Goal: Information Seeking & Learning: Check status

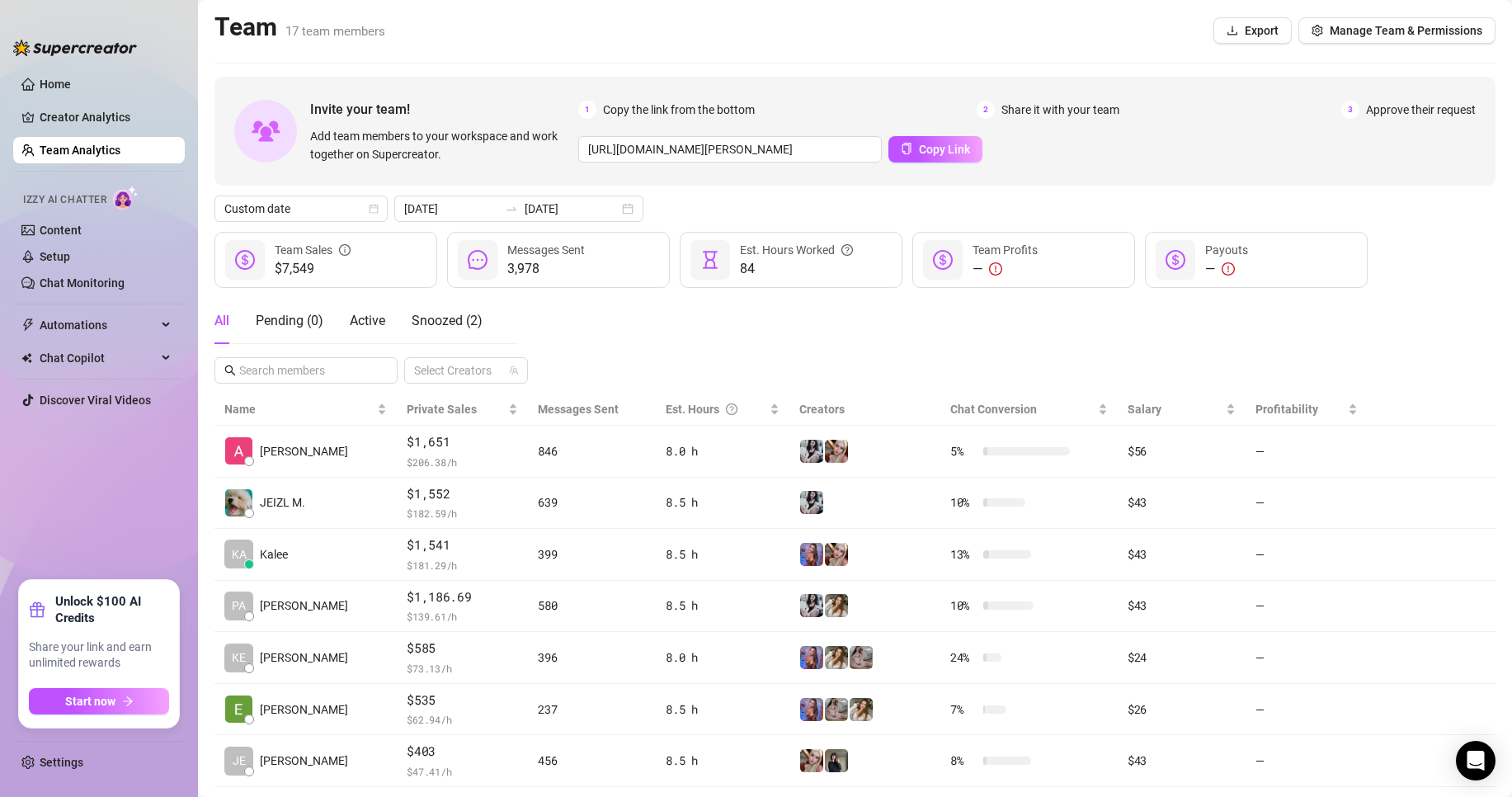
scroll to position [103, 0]
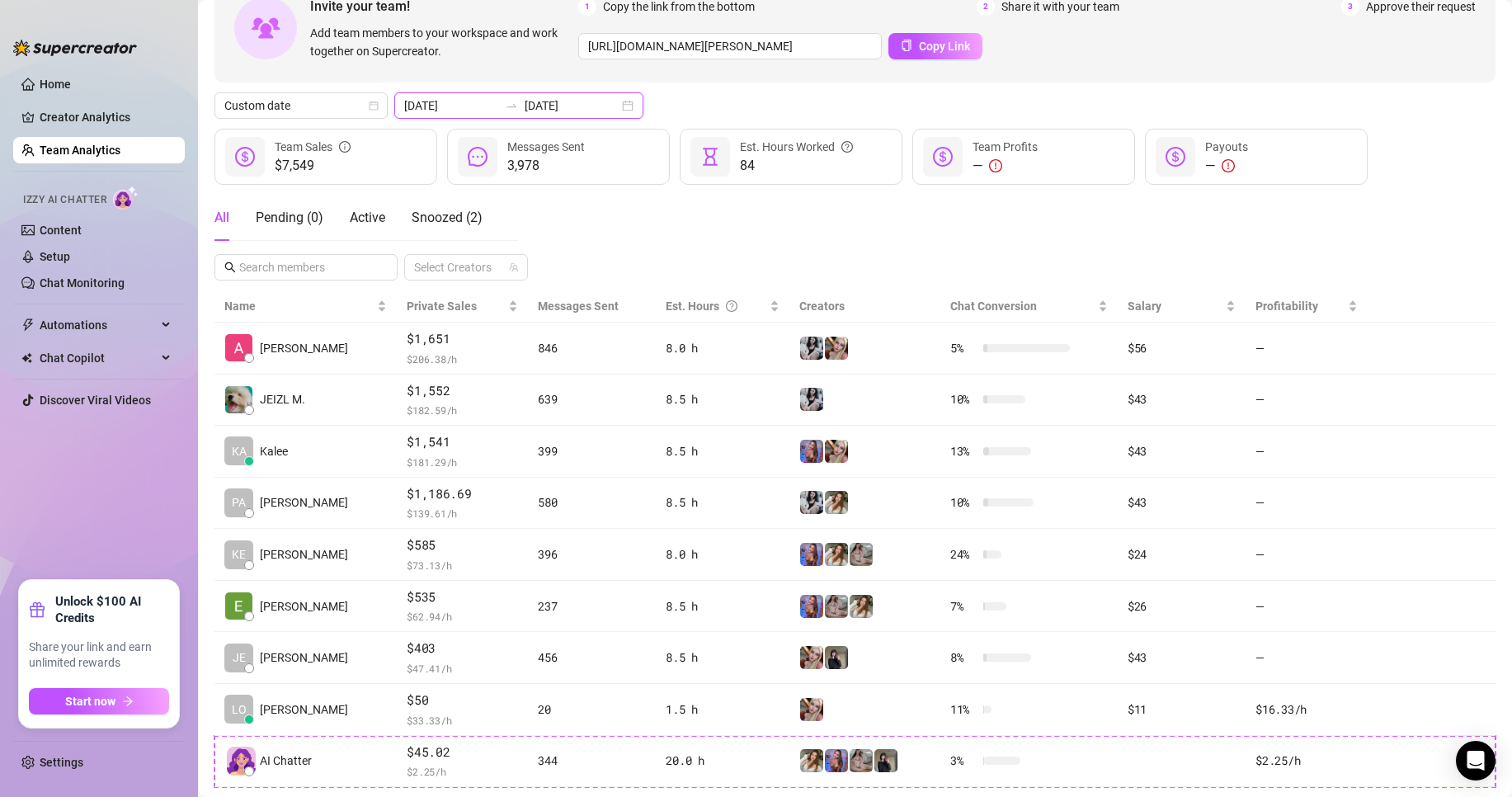
click at [564, 109] on input "[DATE]" at bounding box center [571, 105] width 94 height 18
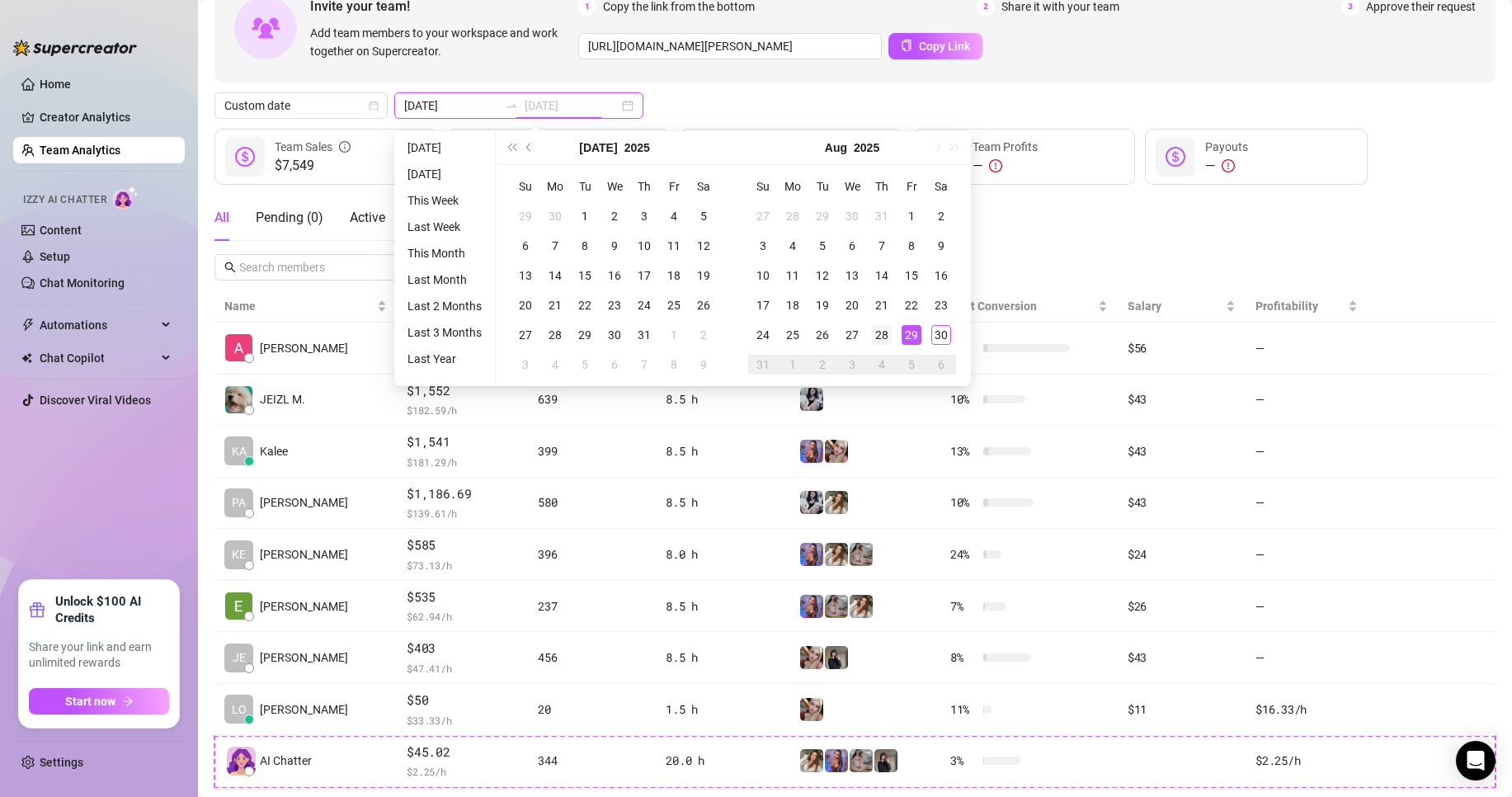
type input "[DATE]"
click at [890, 340] on div "28" at bounding box center [882, 335] width 20 height 20
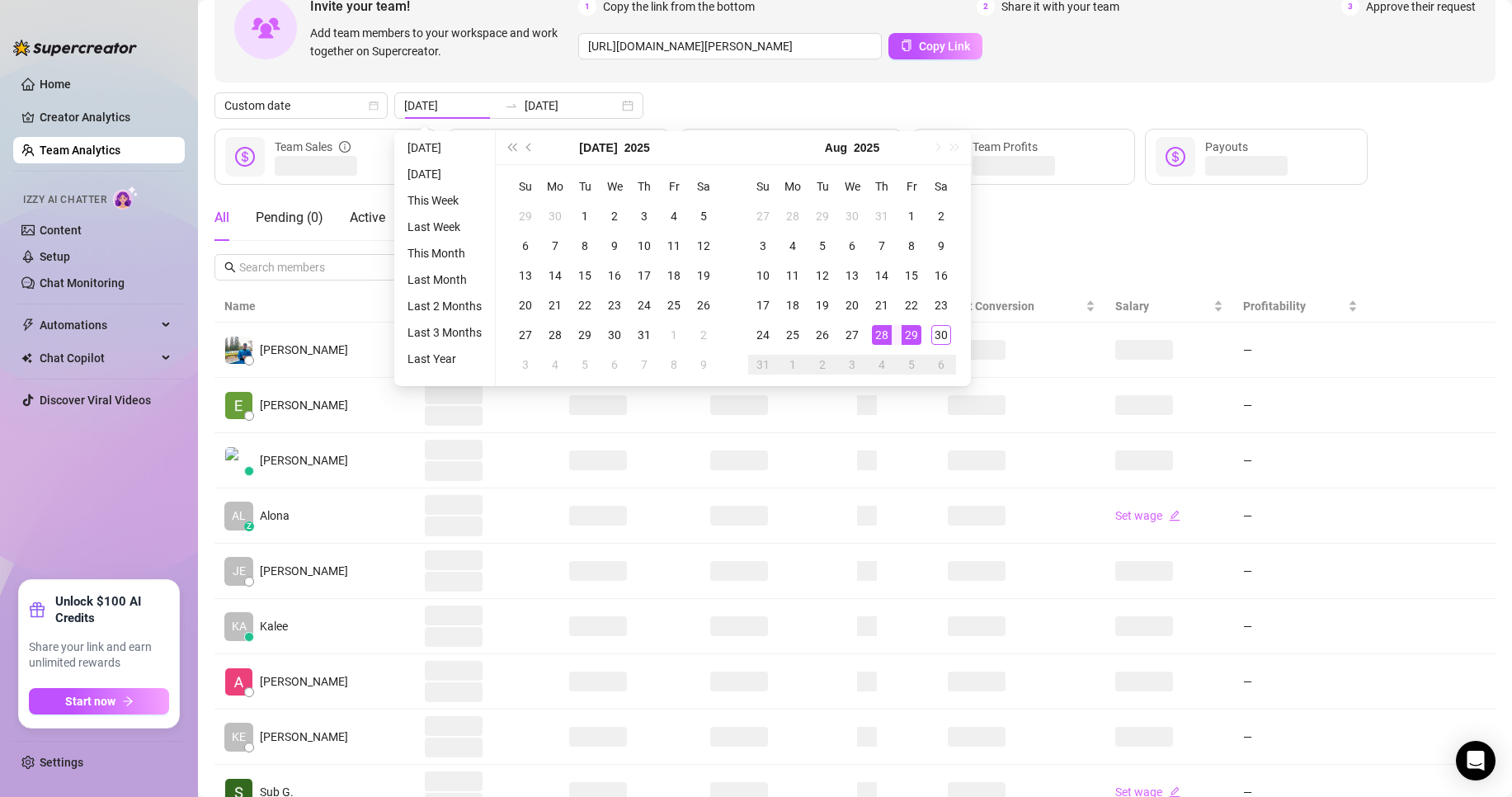
type input "[DATE]"
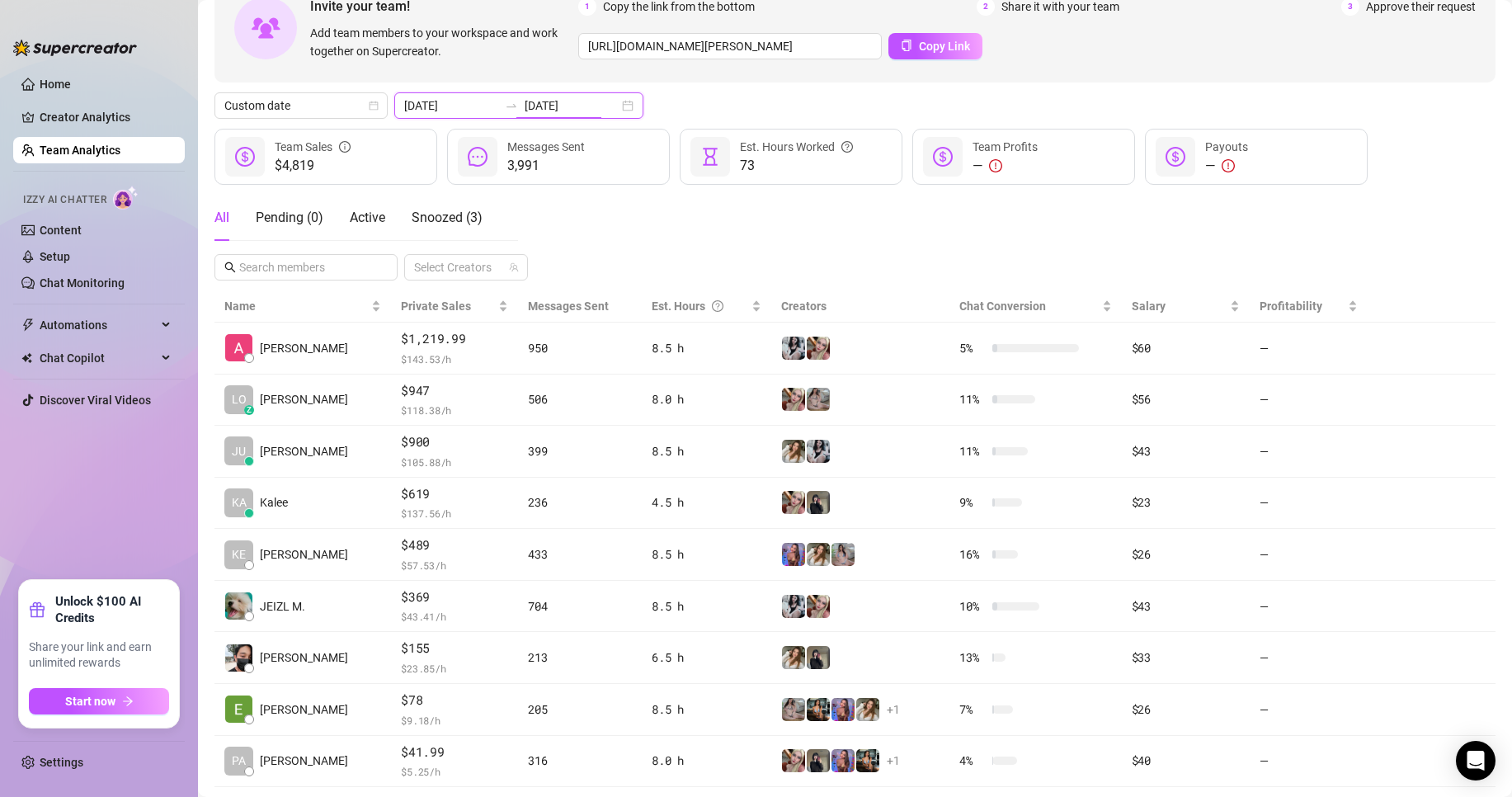
click at [564, 111] on input "[DATE]" at bounding box center [571, 105] width 94 height 18
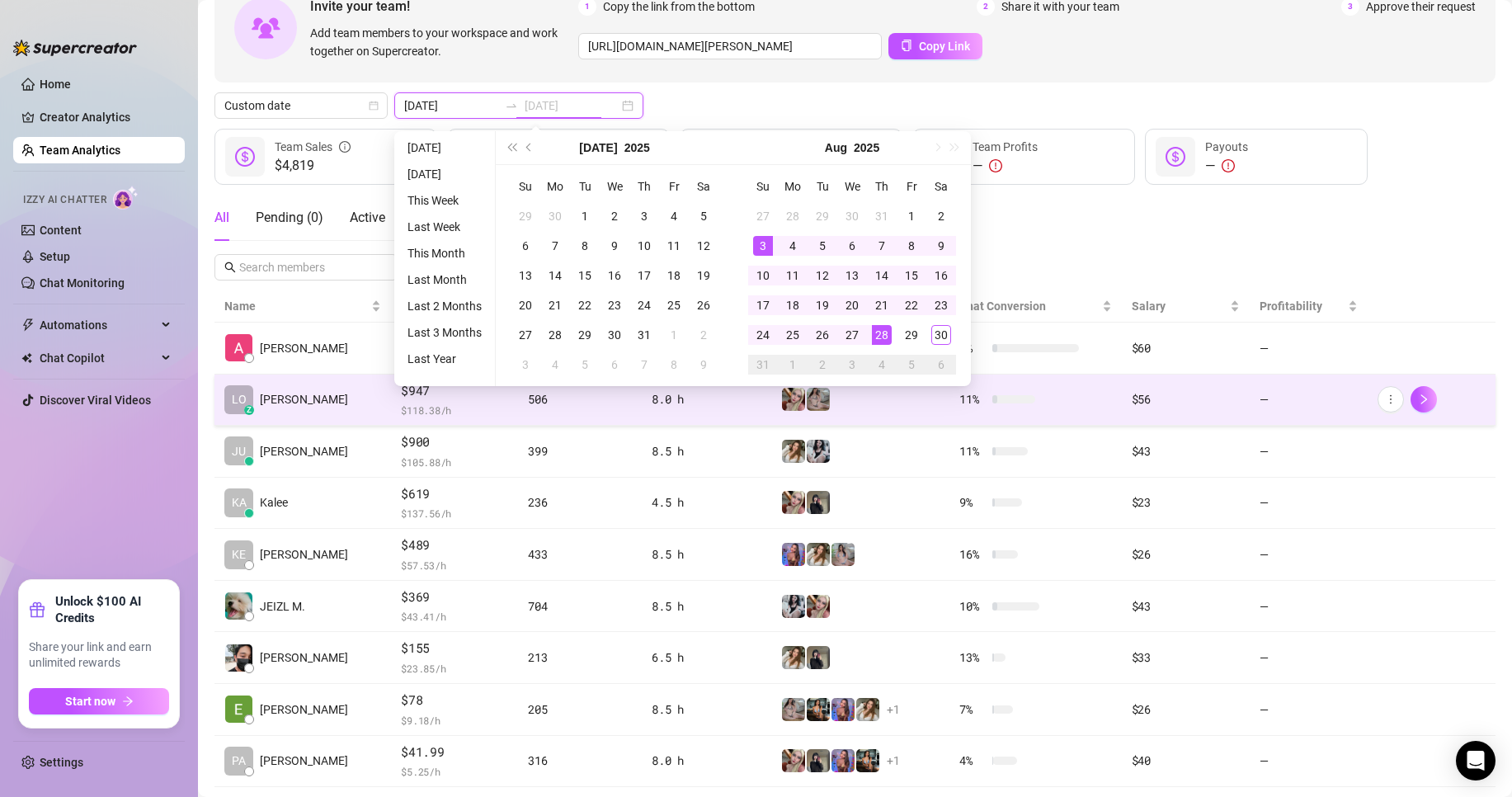
type input "[DATE]"
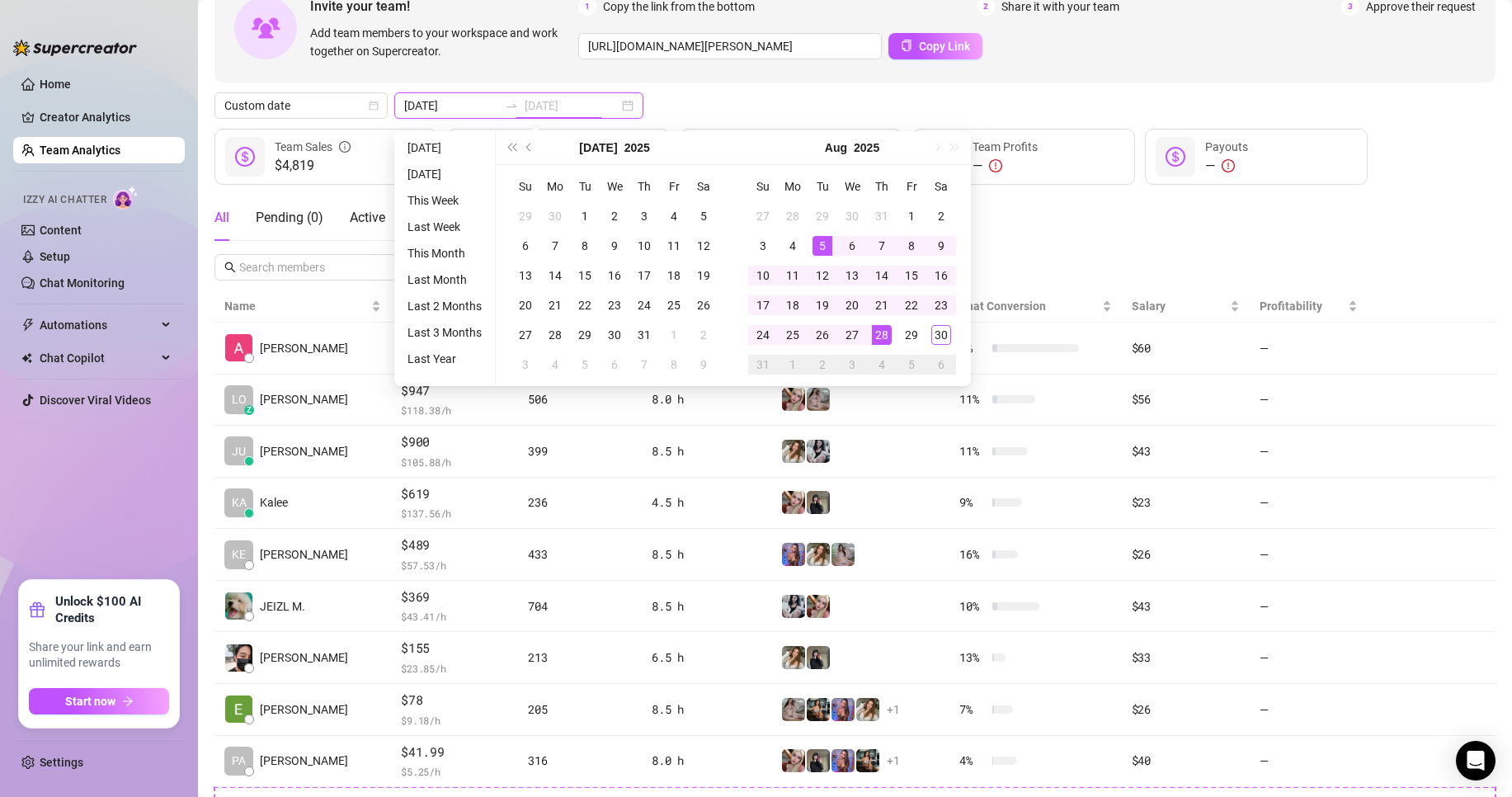
type input "[DATE]"
click at [917, 332] on div "29" at bounding box center [911, 335] width 20 height 20
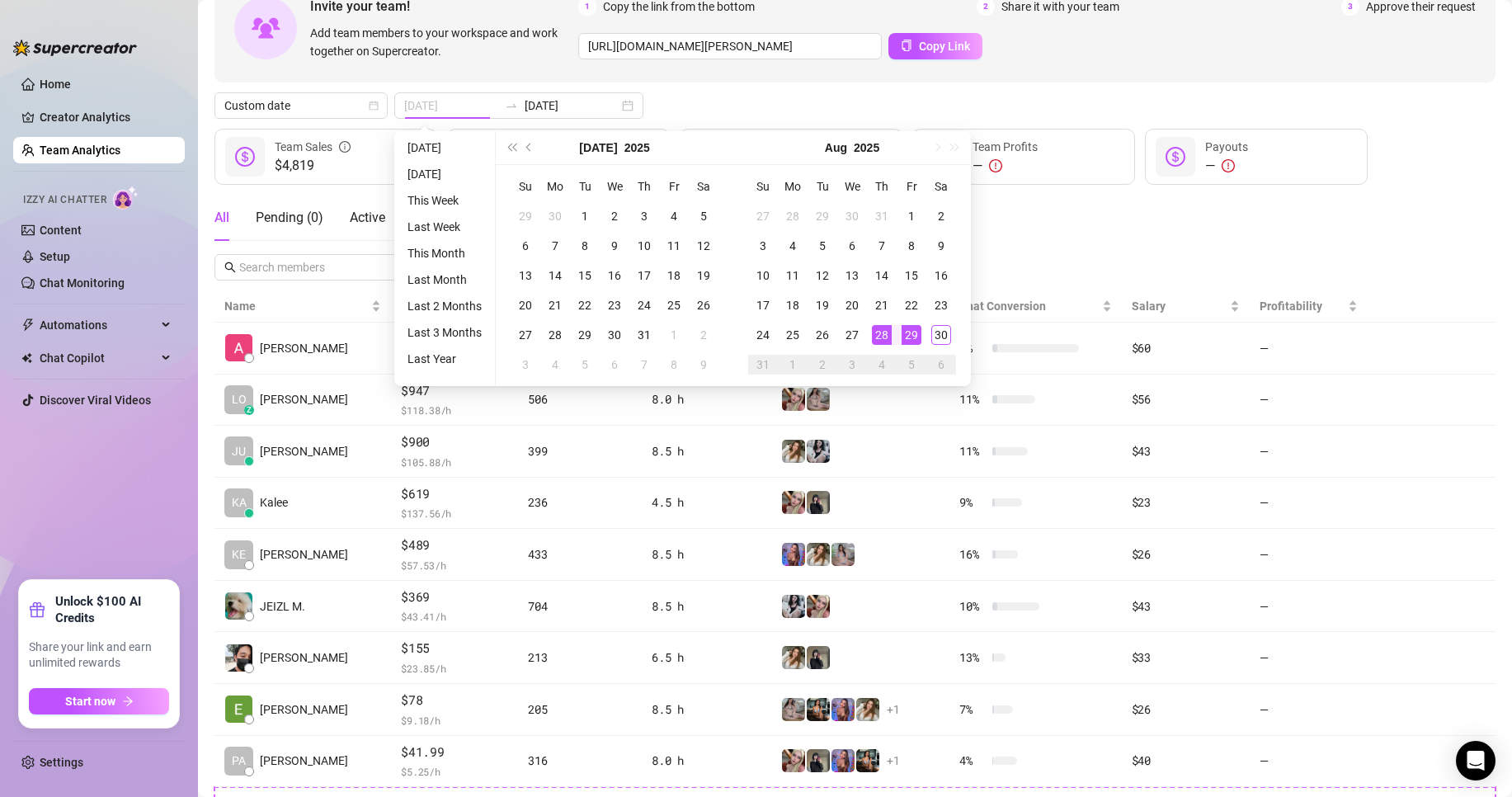
click at [917, 332] on div "29" at bounding box center [911, 335] width 20 height 20
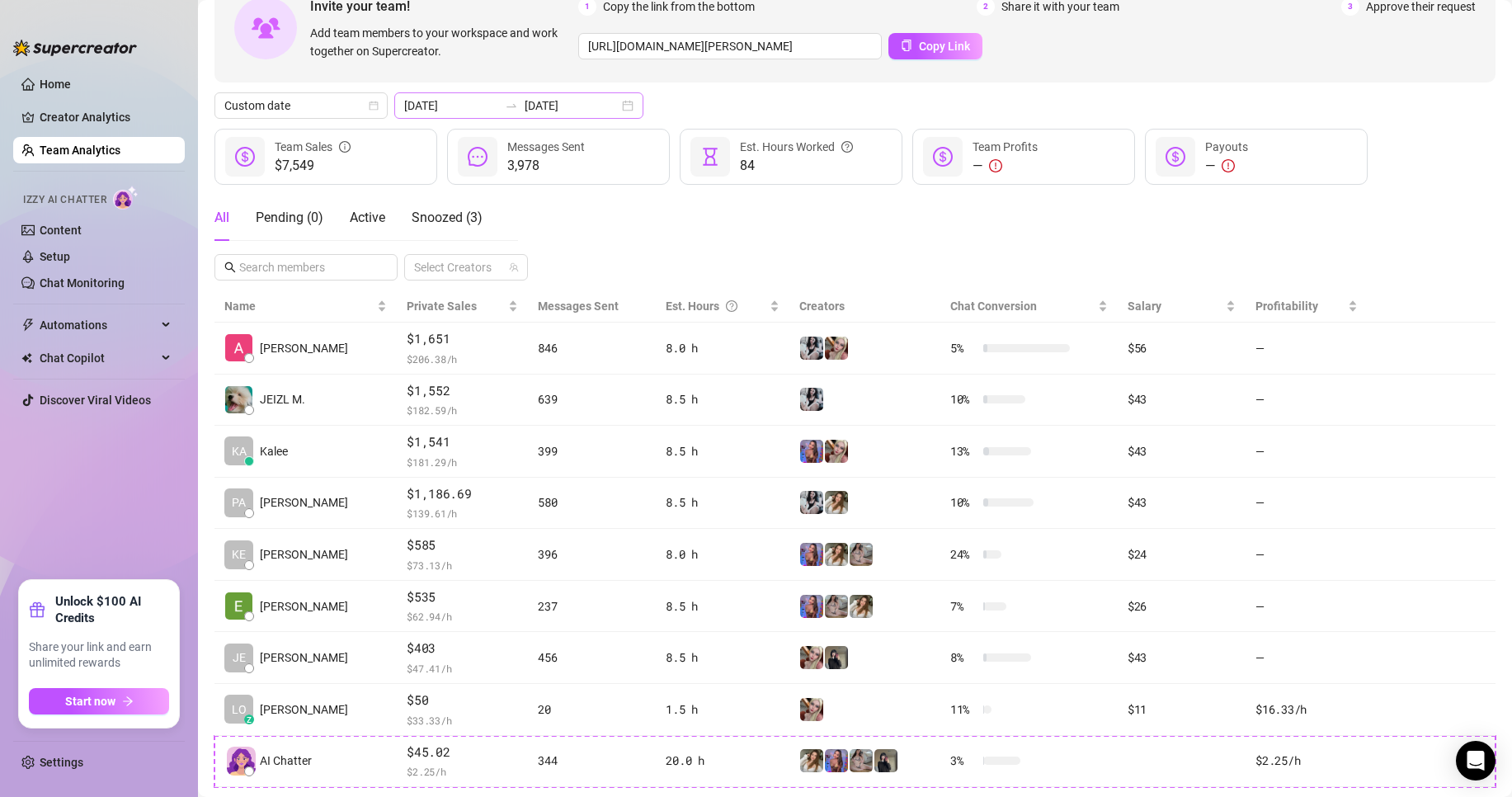
click at [547, 94] on div "[DATE] [DATE]" at bounding box center [518, 106] width 249 height 26
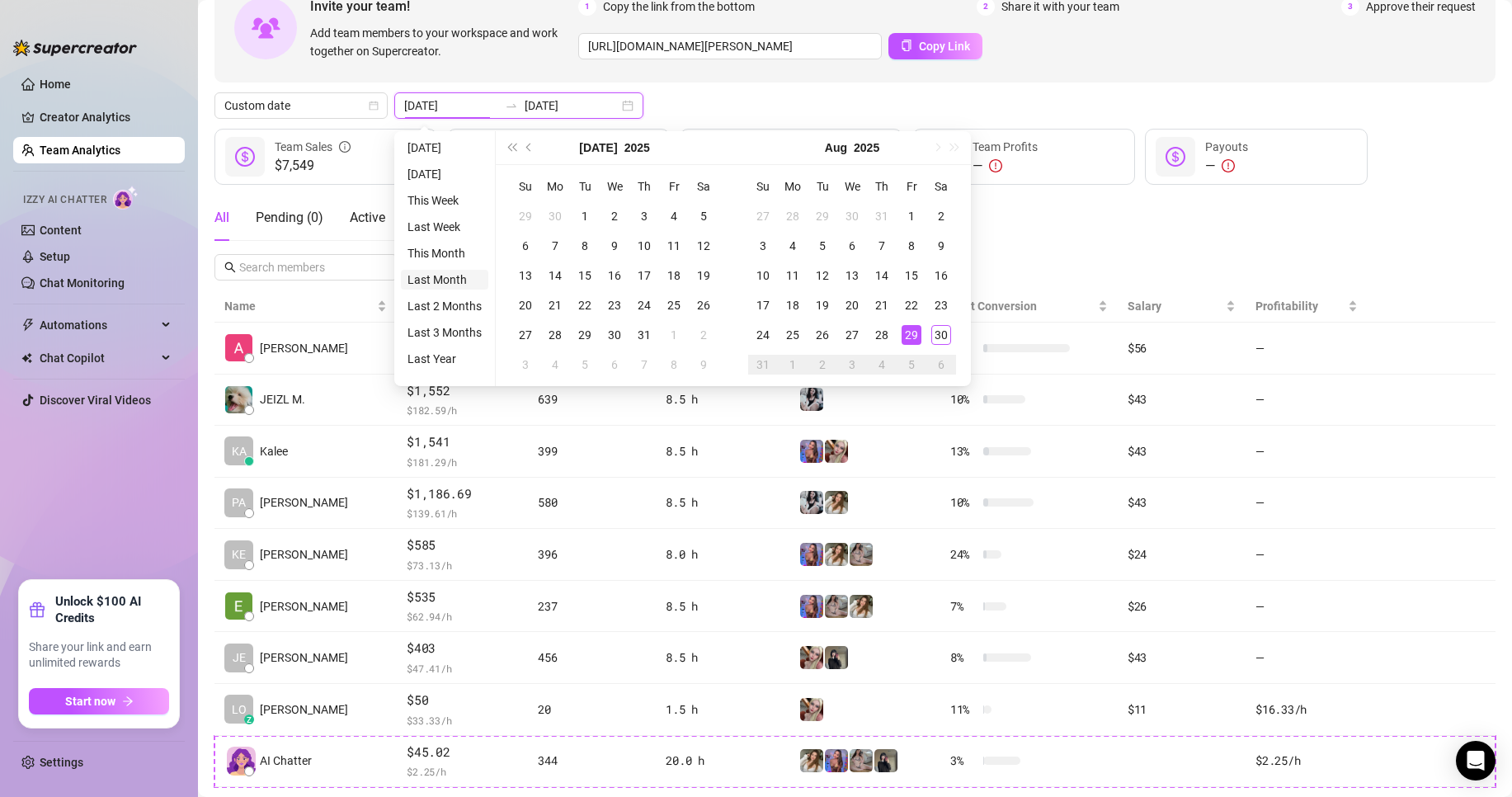
type input "[DATE]"
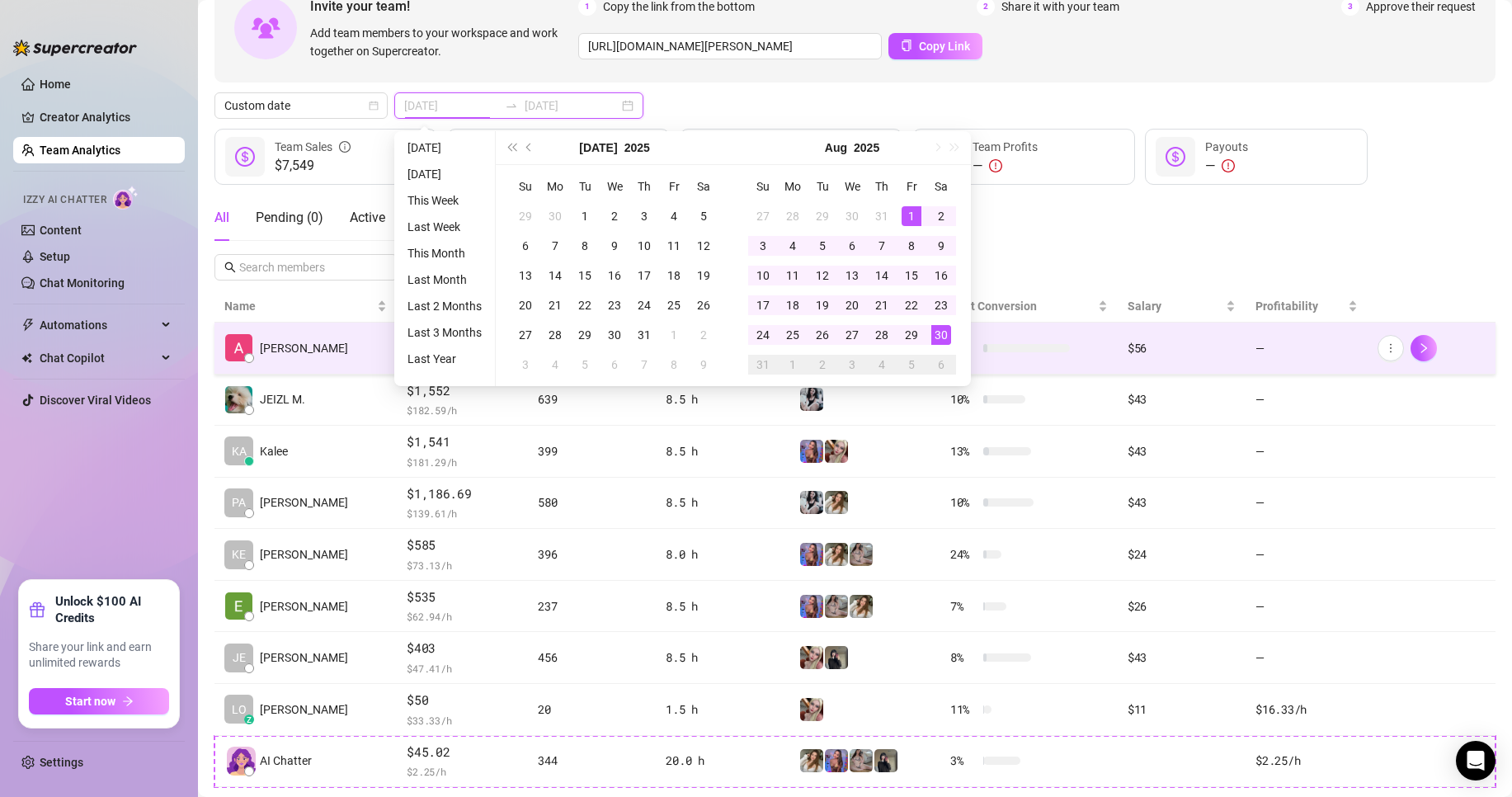
type input "[DATE]"
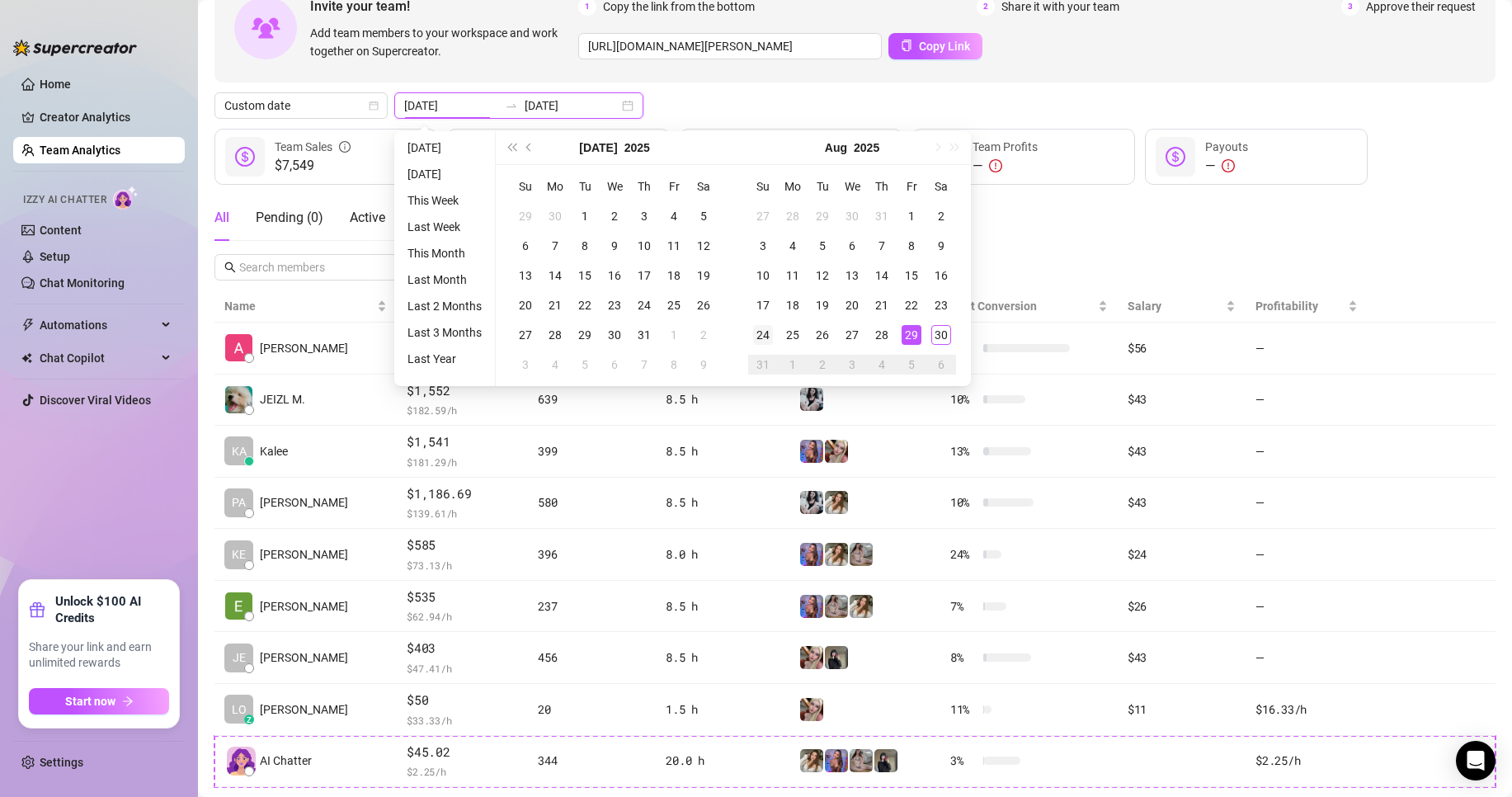
type input "[DATE]"
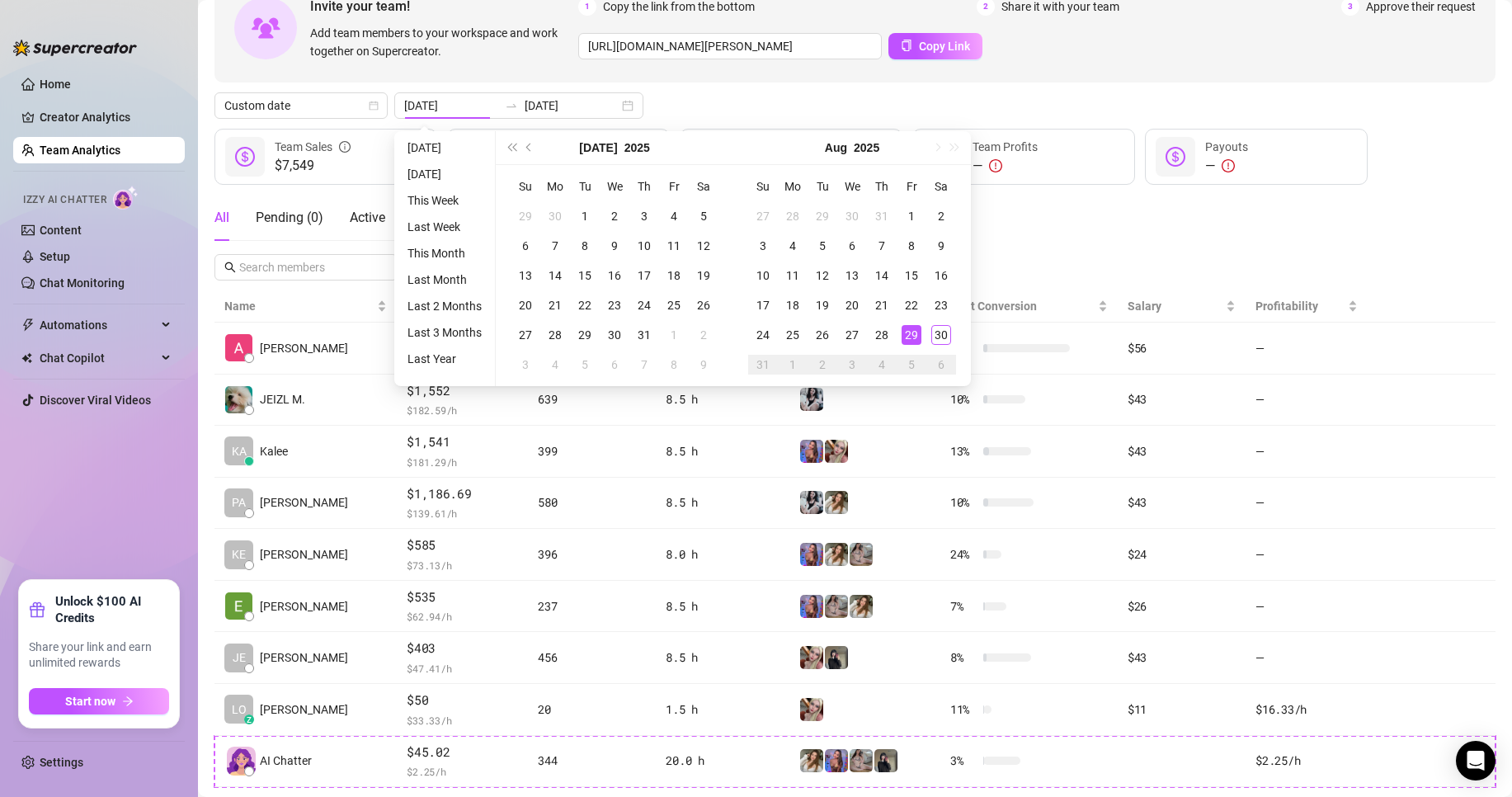
click at [981, 236] on div "All Pending ( 0 ) Active Snoozed ( 3 ) Select Creators" at bounding box center [855, 238] width 1281 height 86
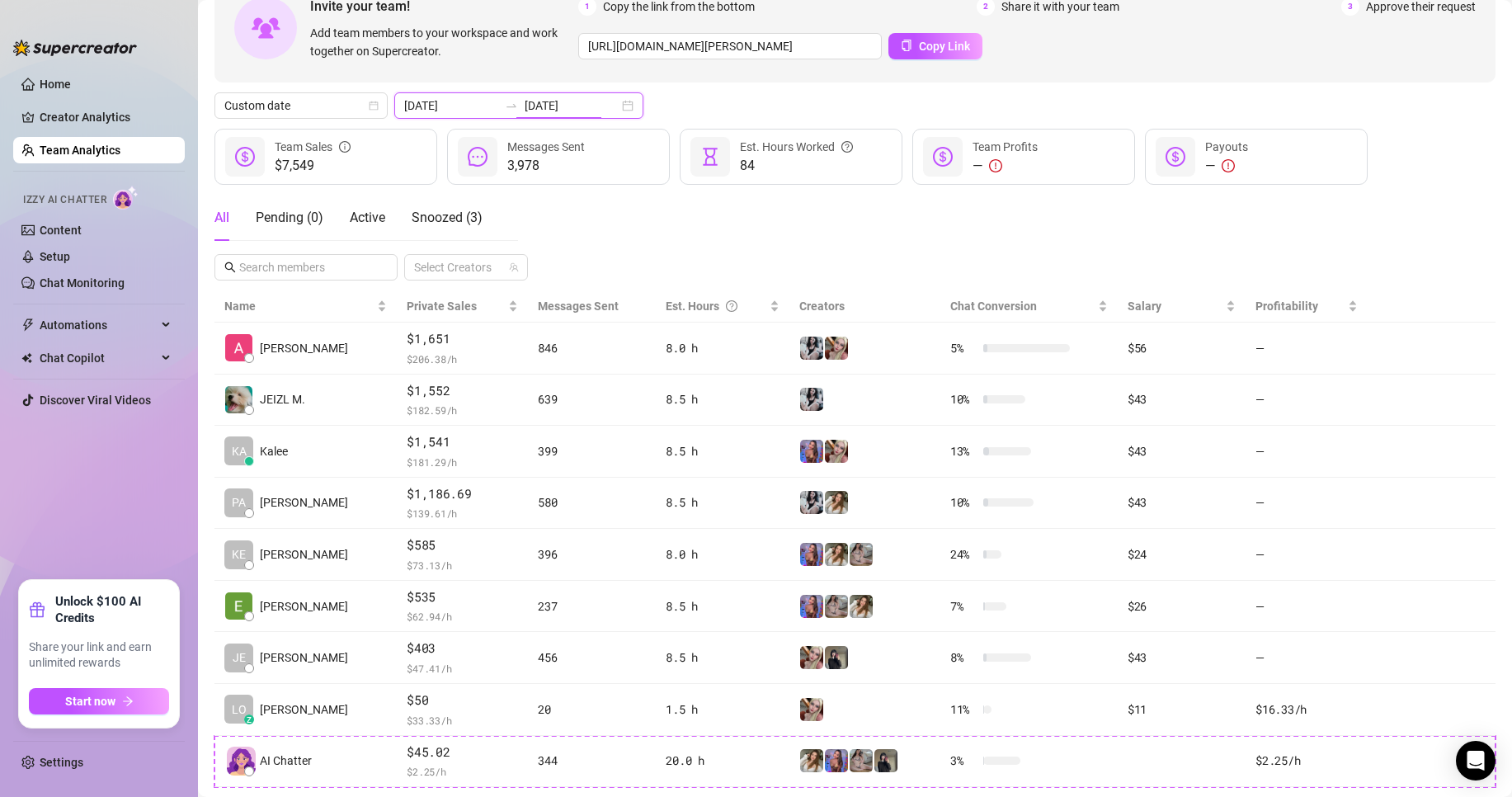
click at [571, 110] on input "[DATE]" at bounding box center [571, 105] width 94 height 18
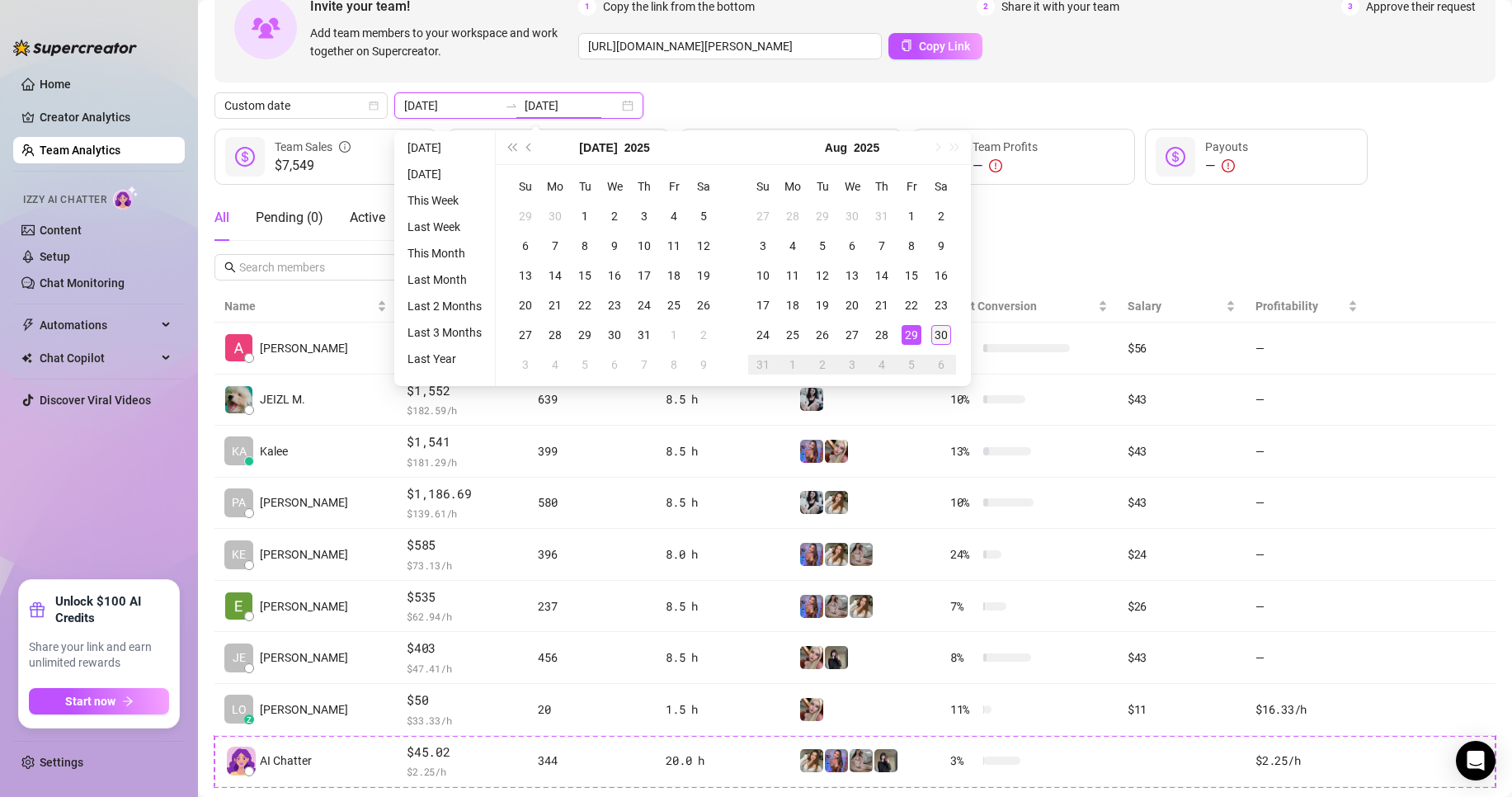
type input "[DATE]"
click at [948, 337] on div "30" at bounding box center [941, 335] width 20 height 20
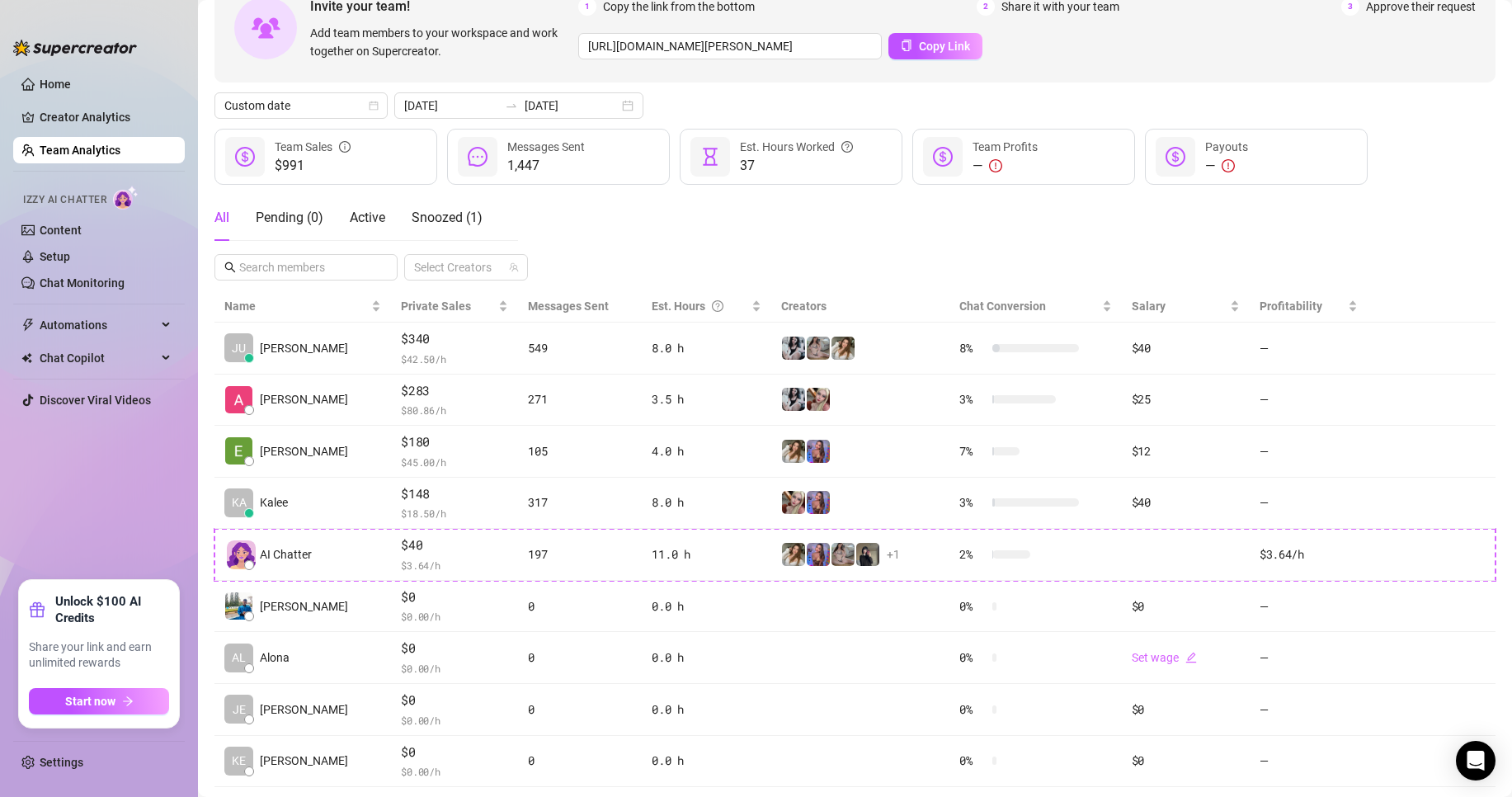
click at [562, 91] on div "Invite your team! Add team members to your workspace and work together on Super…" at bounding box center [855, 430] width 1281 height 912
click at [563, 94] on div "[DATE] [DATE]" at bounding box center [518, 106] width 249 height 26
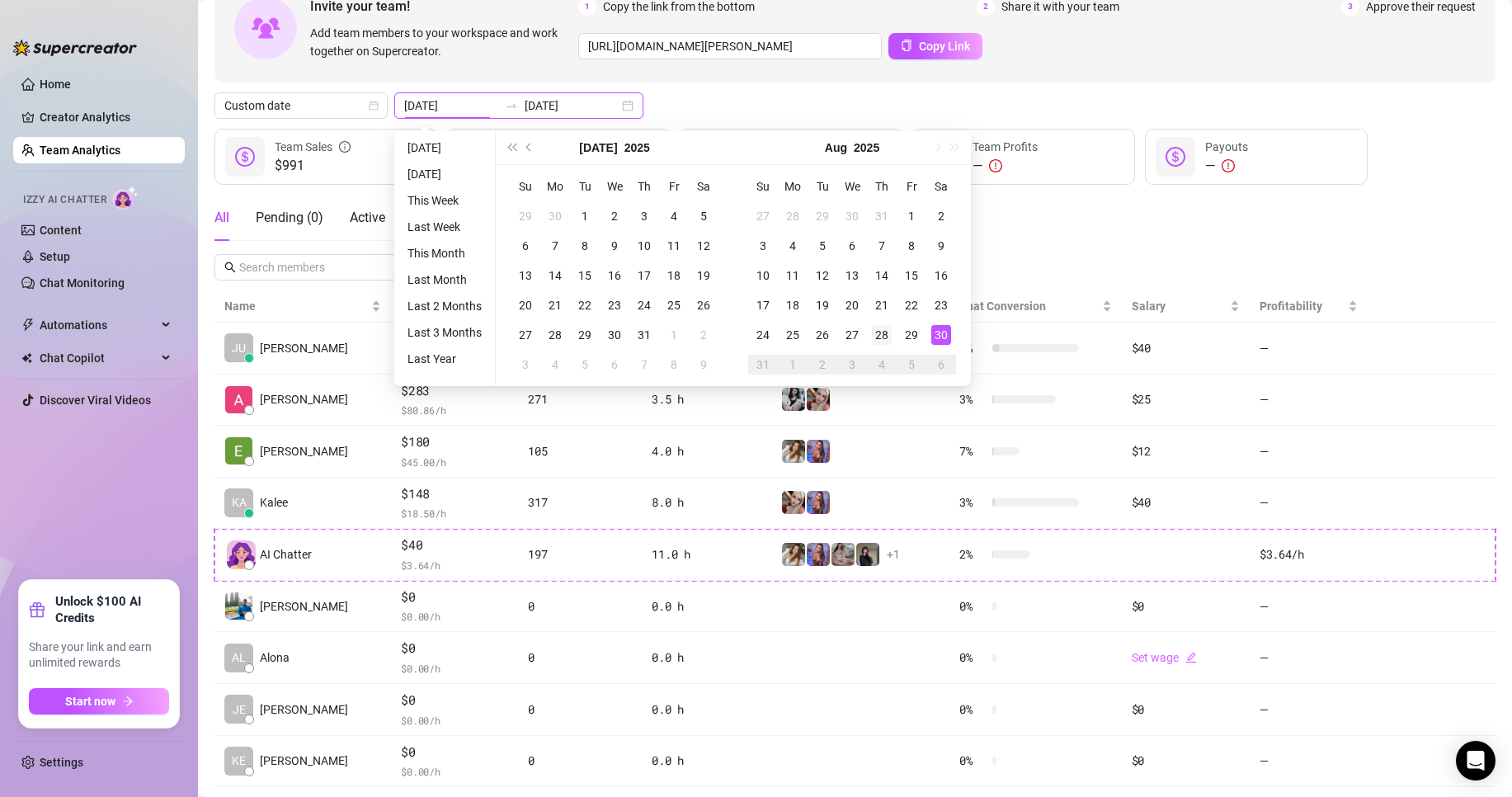
type input "[DATE]"
click at [876, 341] on div "28" at bounding box center [882, 335] width 20 height 20
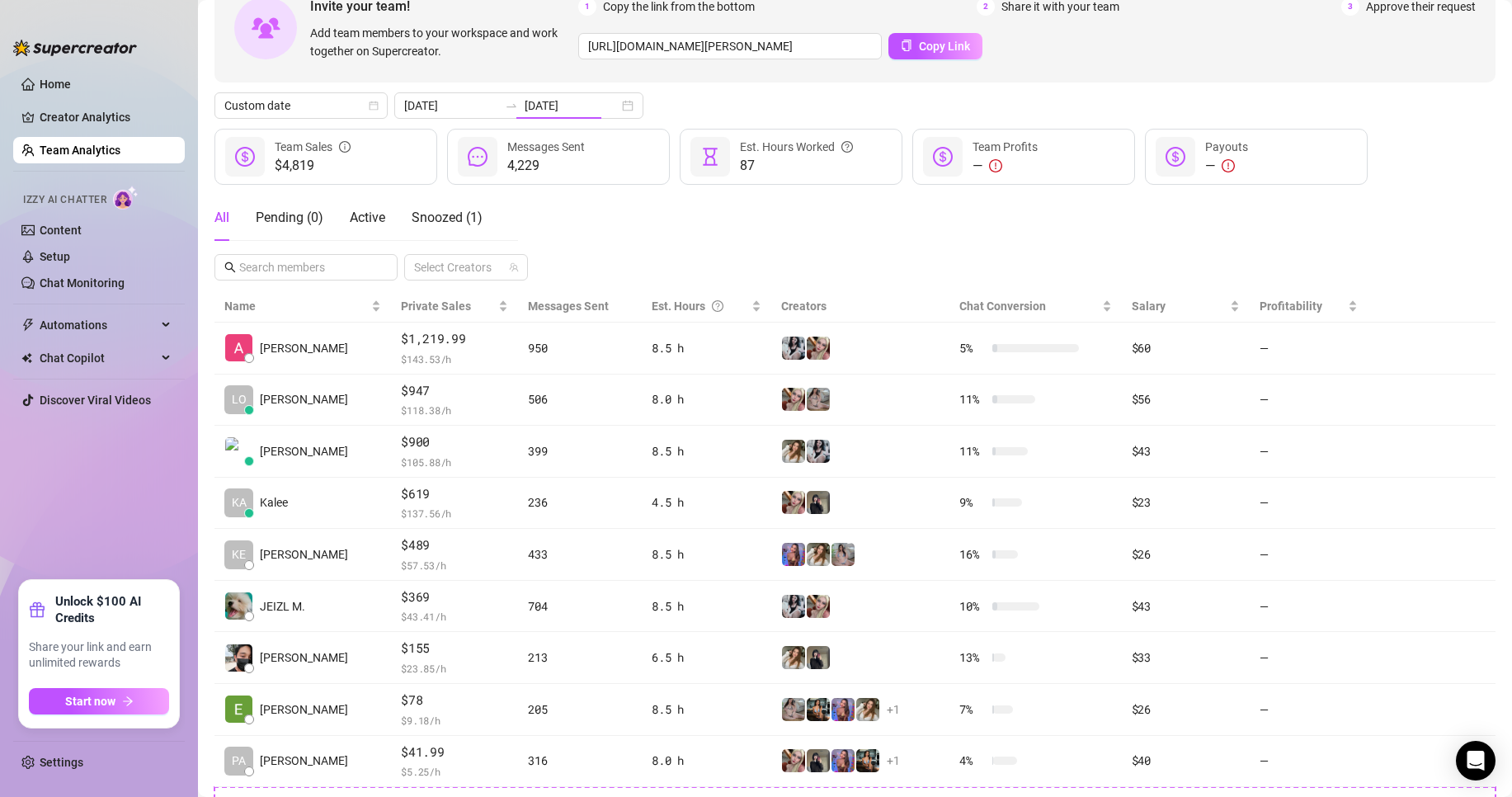
type input "[DATE]"
click at [544, 119] on div "Invite your team! Add team members to your workspace and work together on Super…" at bounding box center [855, 430] width 1281 height 912
click at [544, 115] on div "[DATE] [DATE]" at bounding box center [518, 106] width 249 height 26
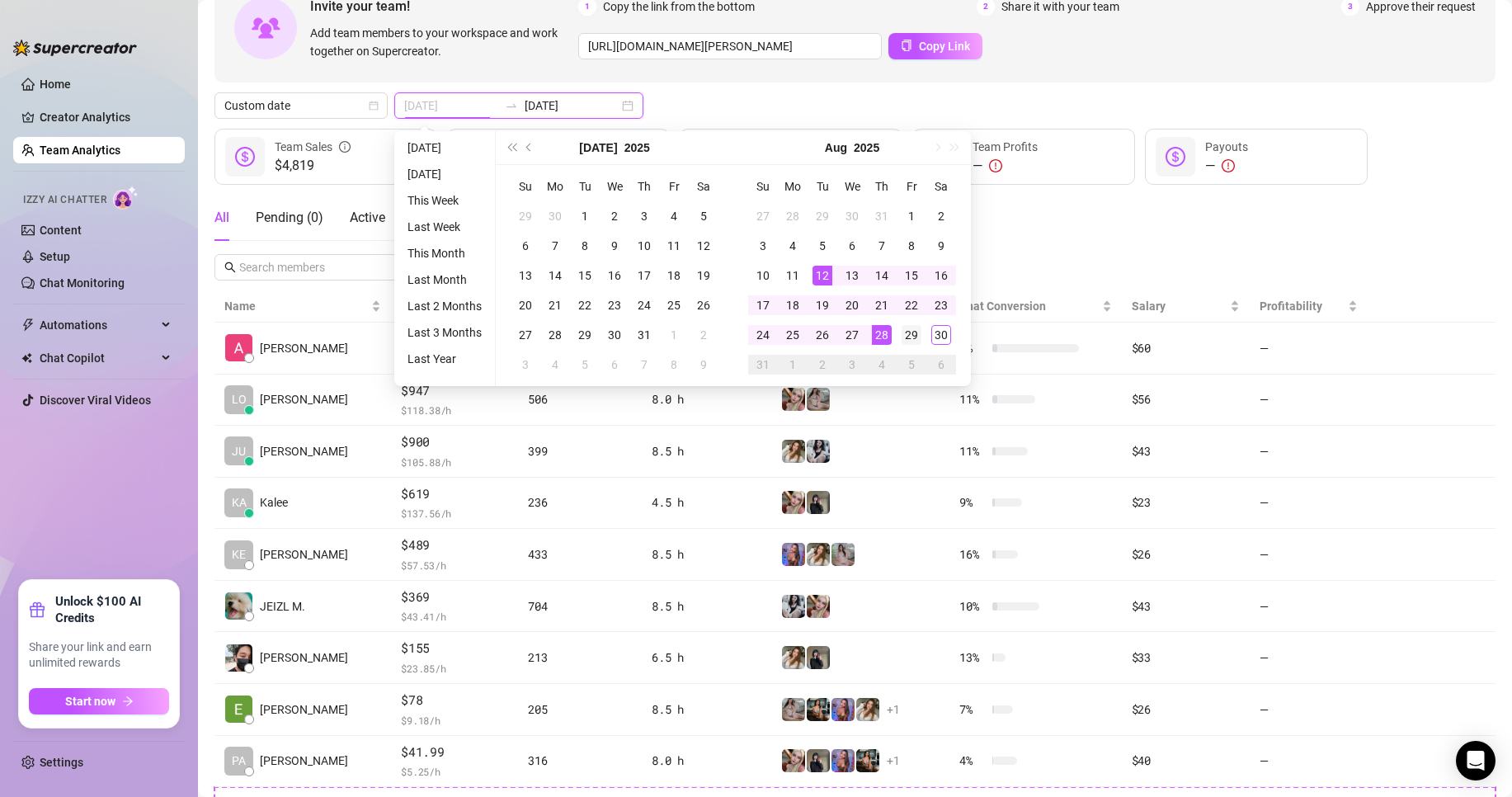
type input "[DATE]"
click at [906, 346] on td "29" at bounding box center [911, 335] width 29 height 29
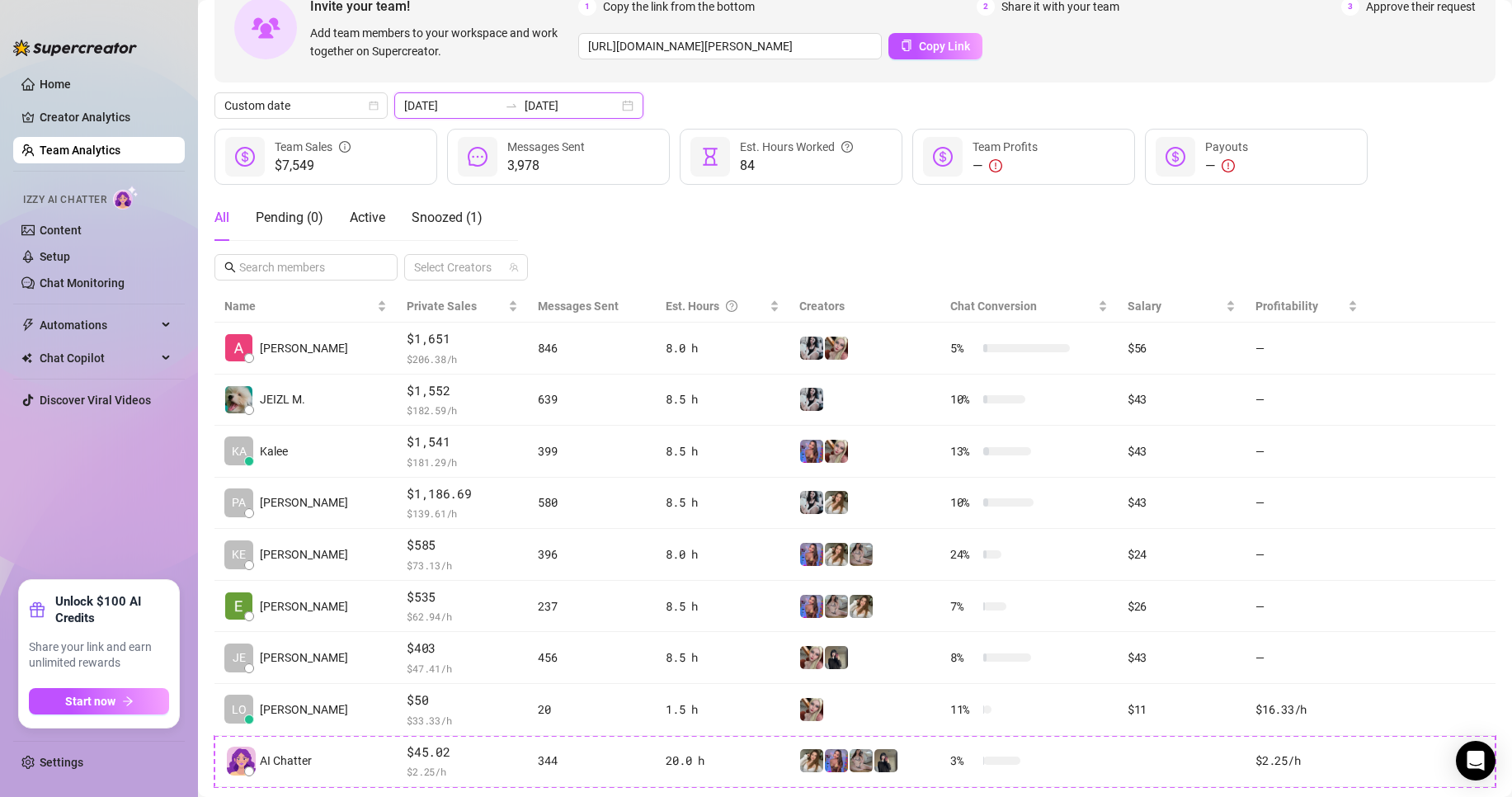
drag, startPoint x: 537, startPoint y: 103, endPoint x: 551, endPoint y: 120, distance: 22.0
click at [537, 103] on input "[DATE]" at bounding box center [571, 105] width 94 height 18
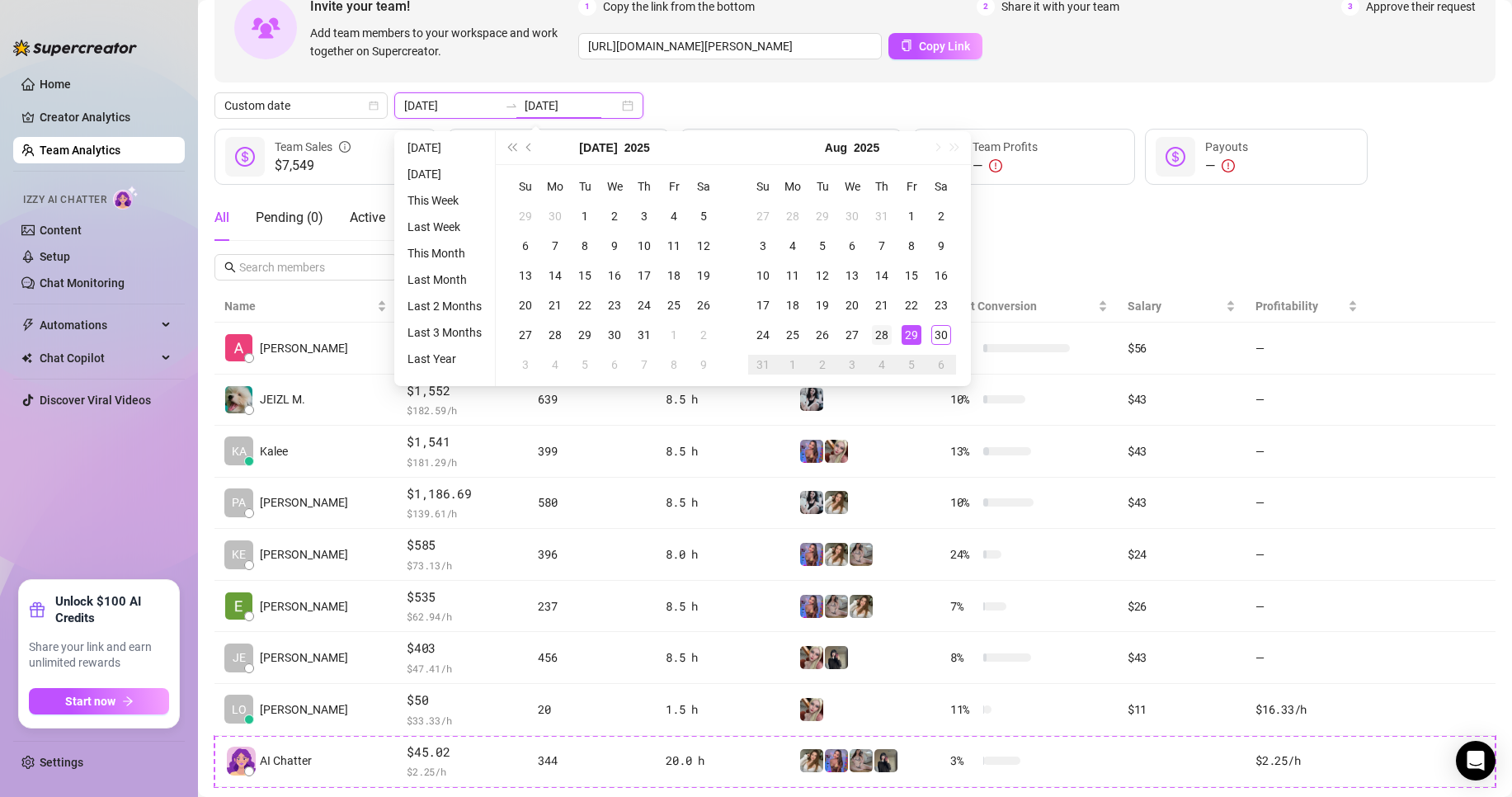
type input "[DATE]"
click at [878, 346] on td "28" at bounding box center [882, 335] width 29 height 29
click at [877, 344] on div "28" at bounding box center [882, 335] width 20 height 20
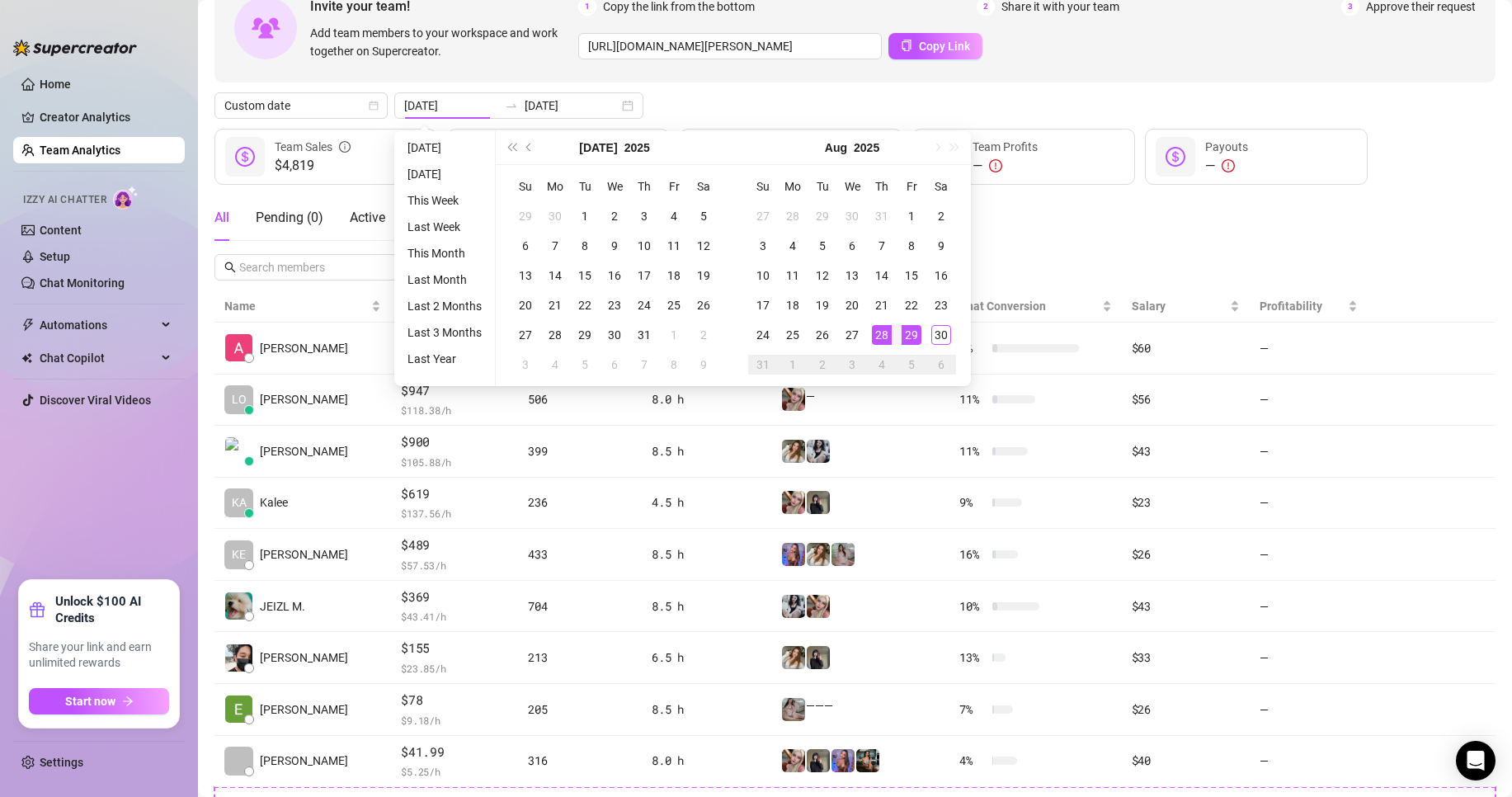
type input "[DATE]"
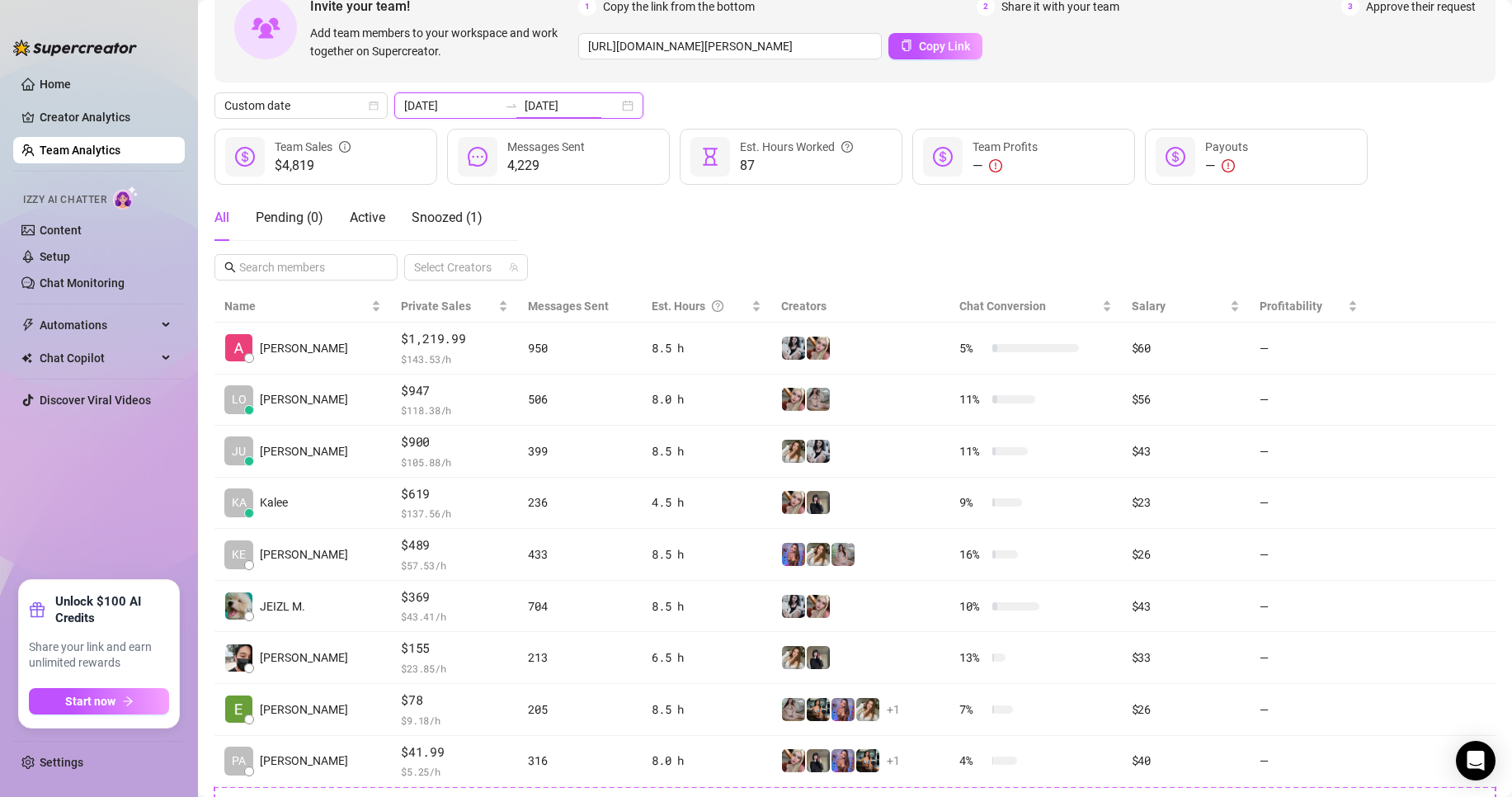
drag, startPoint x: 576, startPoint y: 99, endPoint x: 603, endPoint y: 127, distance: 38.9
click at [576, 99] on input "[DATE]" at bounding box center [571, 105] width 94 height 18
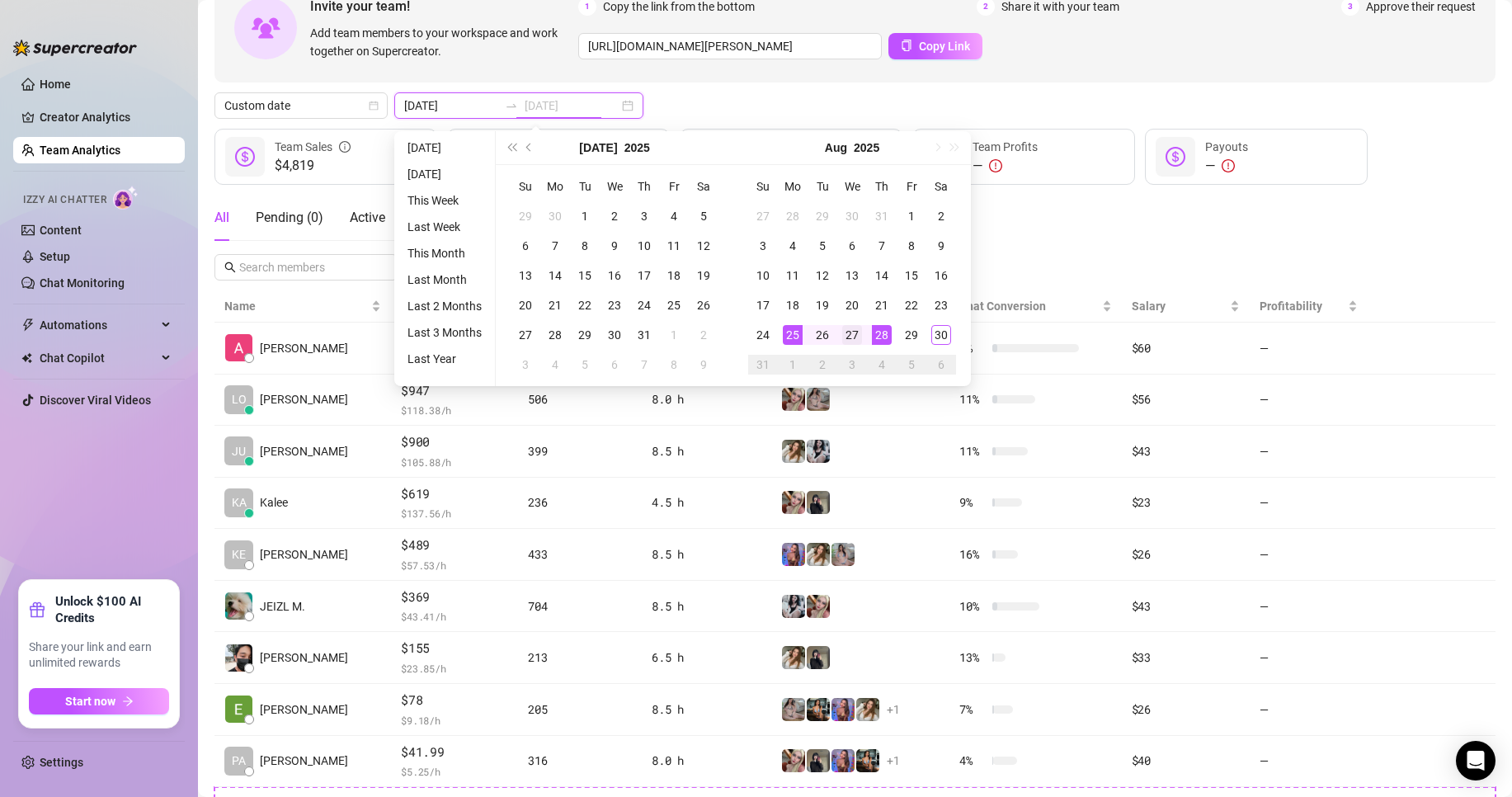
type input "[DATE]"
click at [844, 335] on div "27" at bounding box center [852, 335] width 20 height 20
click at [844, 335] on div "27" at bounding box center [852, 335] width 20 height 20
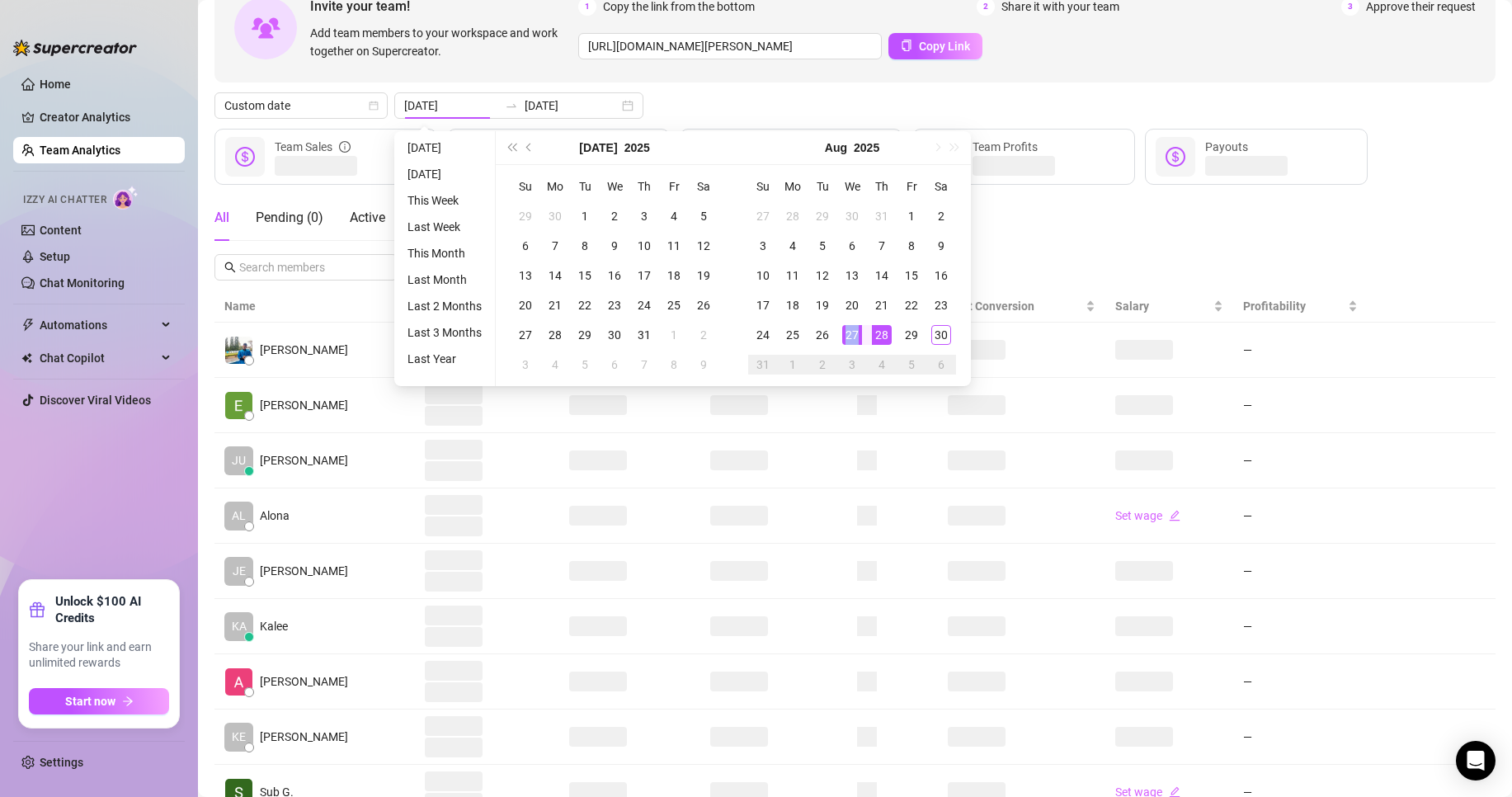
type input "[DATE]"
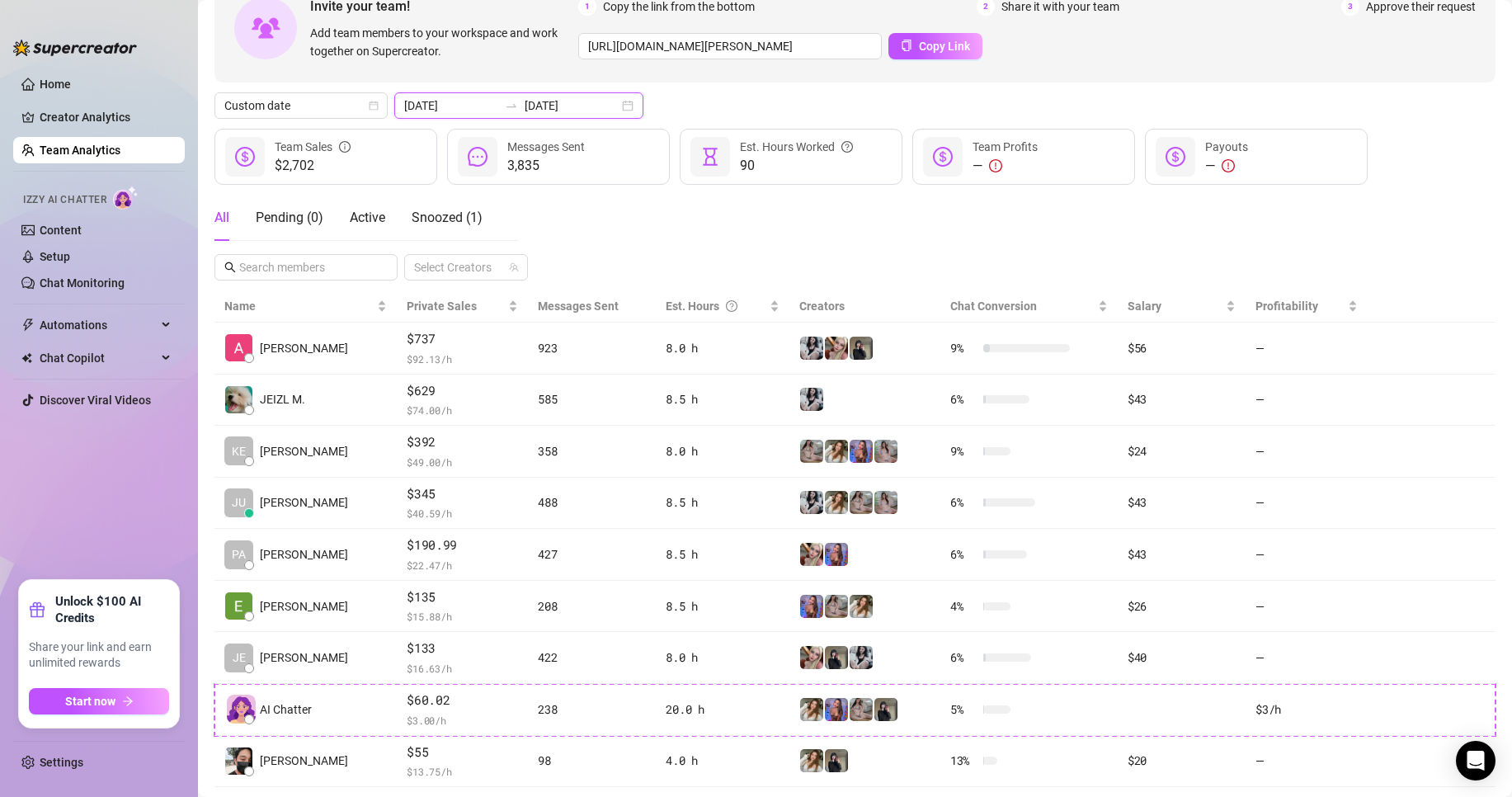
click at [571, 101] on input "[DATE]" at bounding box center [571, 105] width 94 height 18
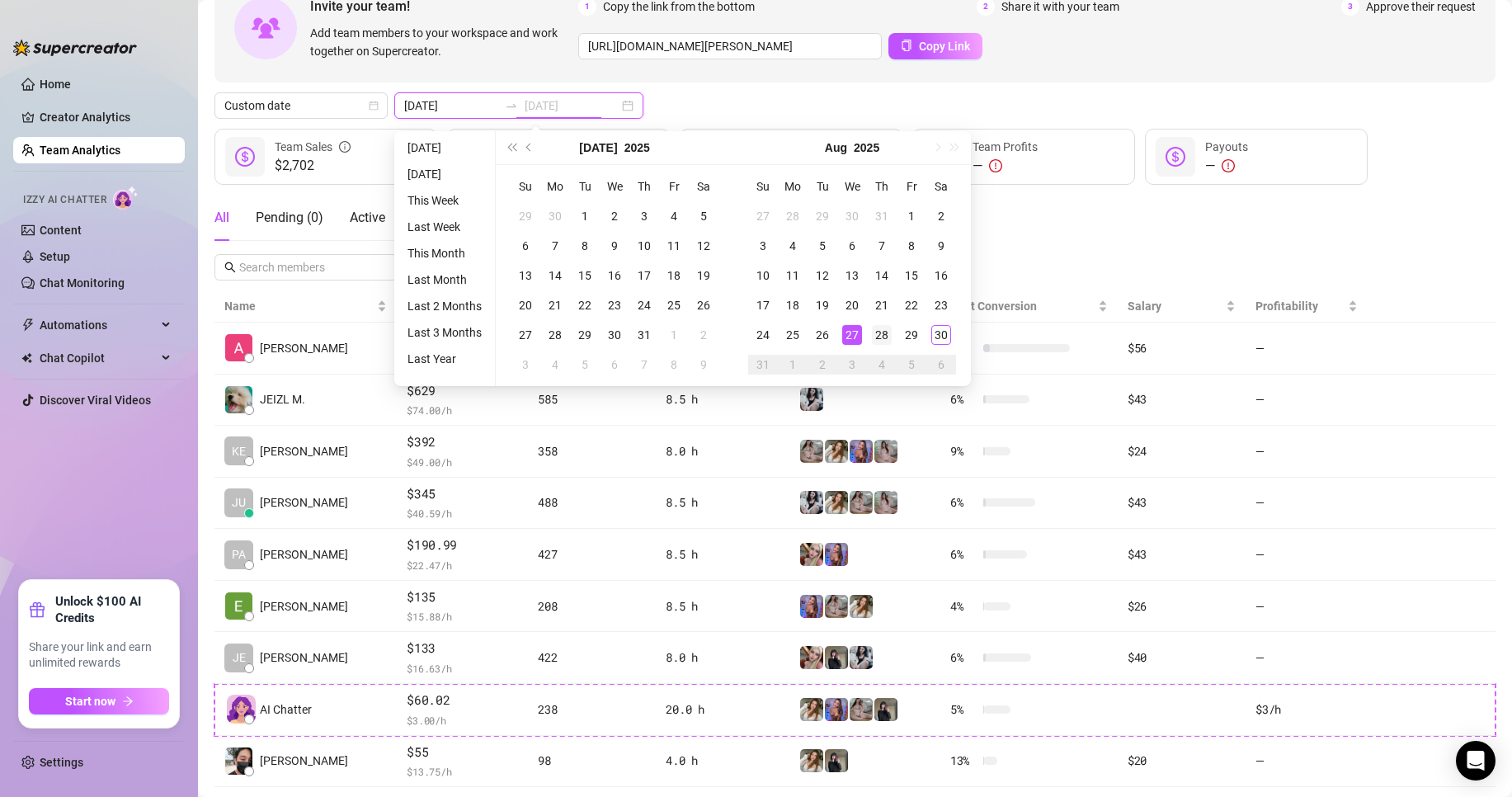
type input "[DATE]"
click at [874, 334] on div "28" at bounding box center [882, 335] width 20 height 20
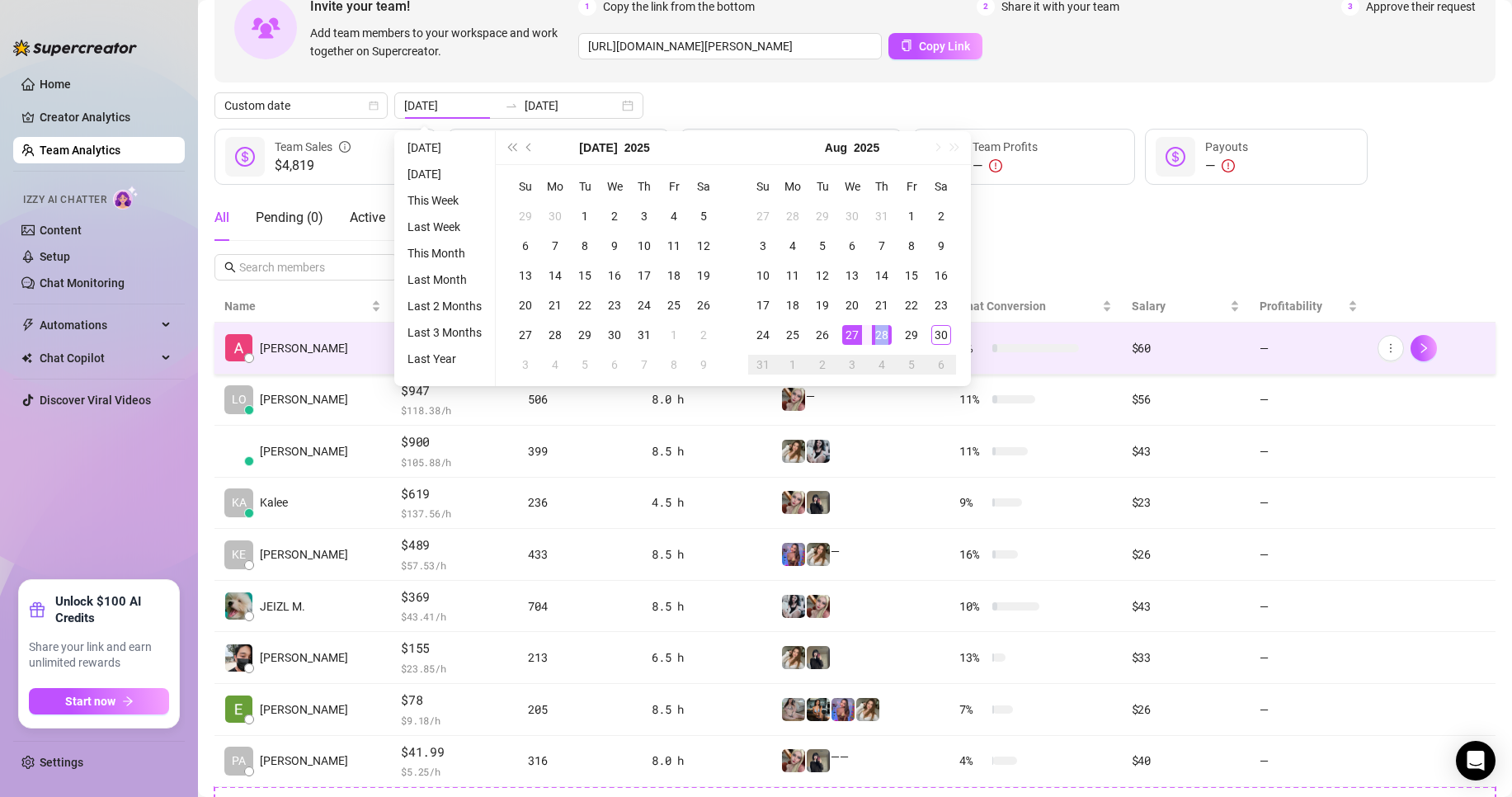
type input "[DATE]"
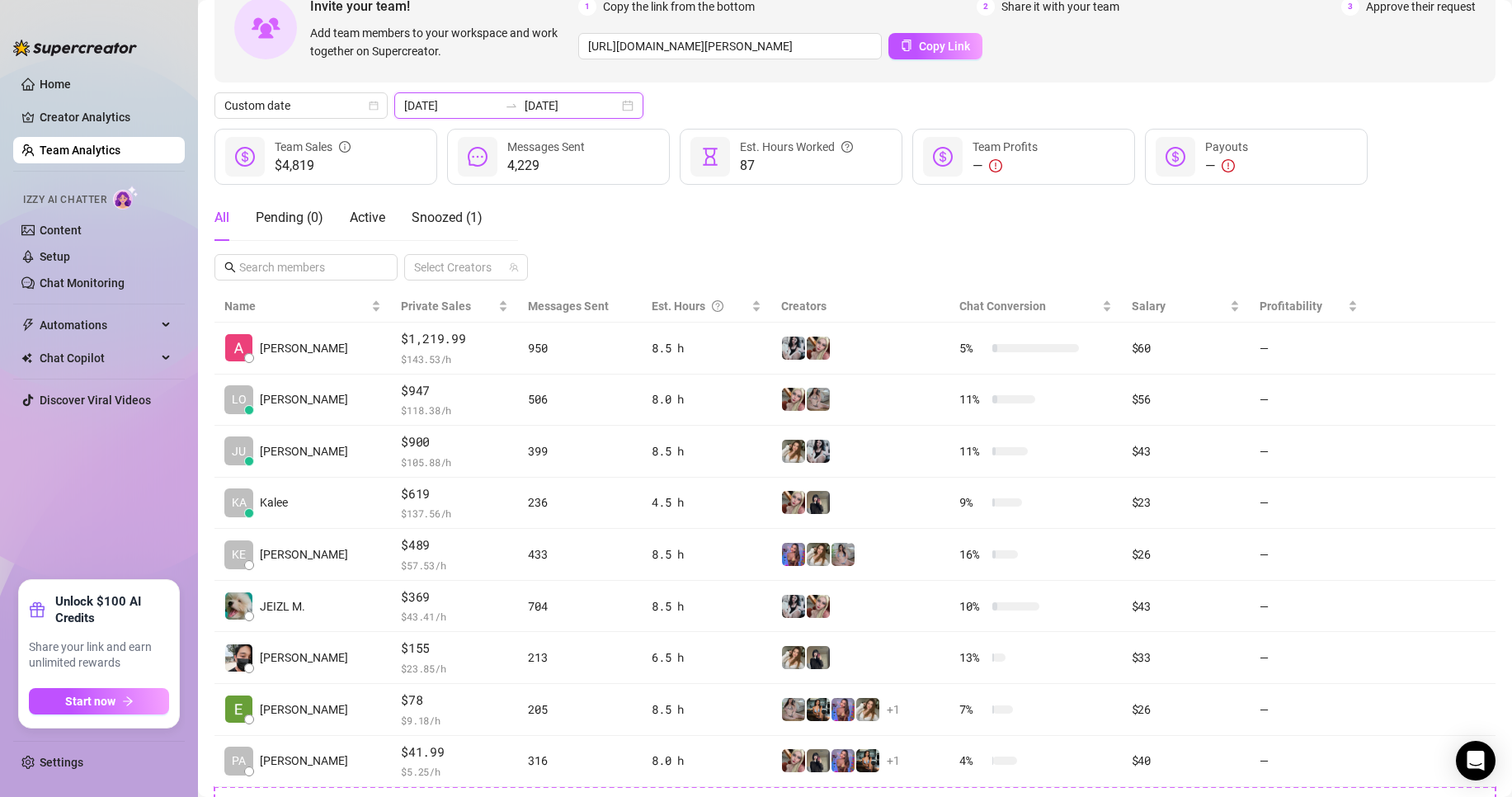
click at [553, 102] on input "[DATE]" at bounding box center [571, 105] width 94 height 18
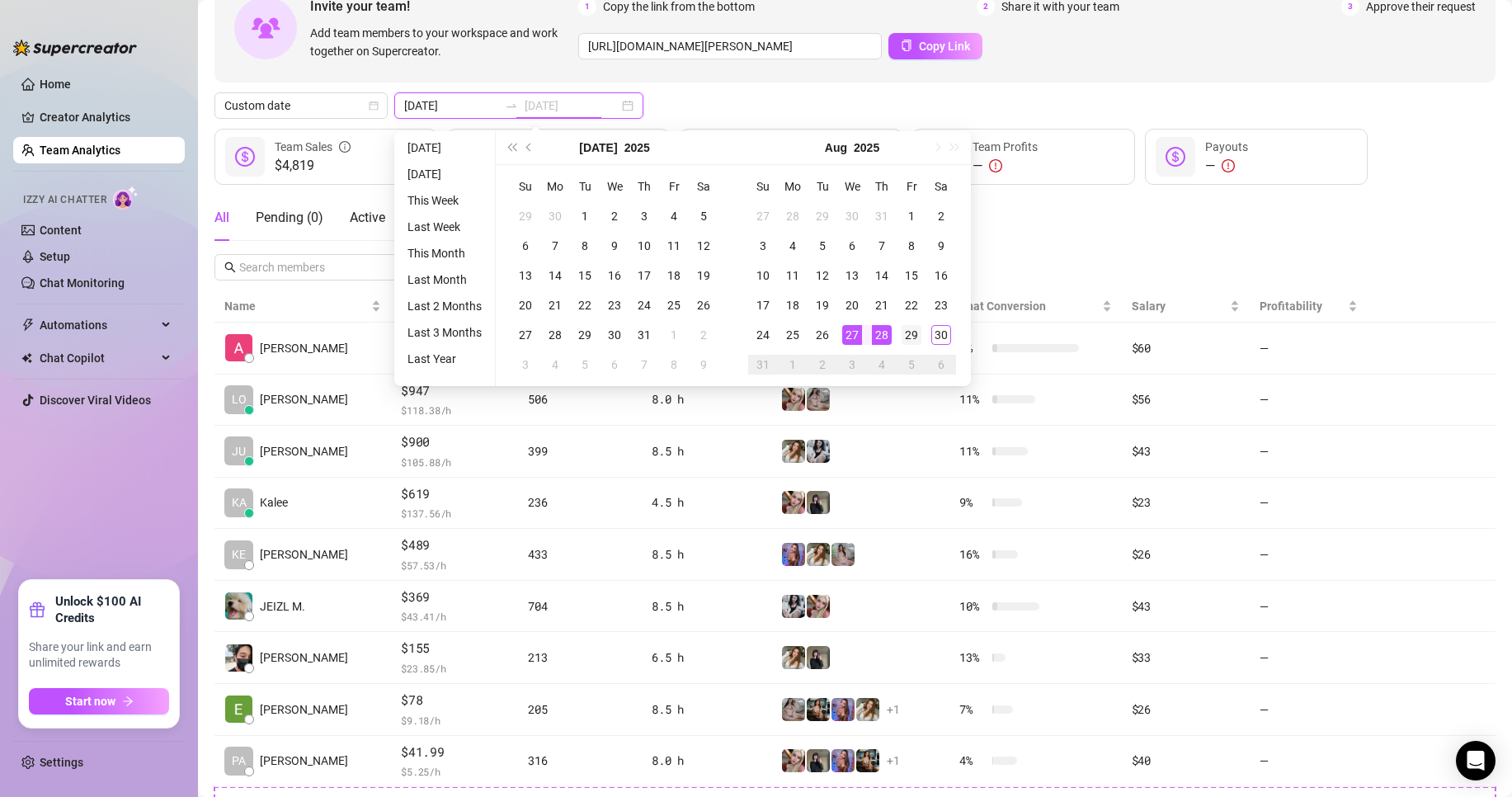
type input "[DATE]"
click at [903, 346] on td "29" at bounding box center [911, 335] width 29 height 29
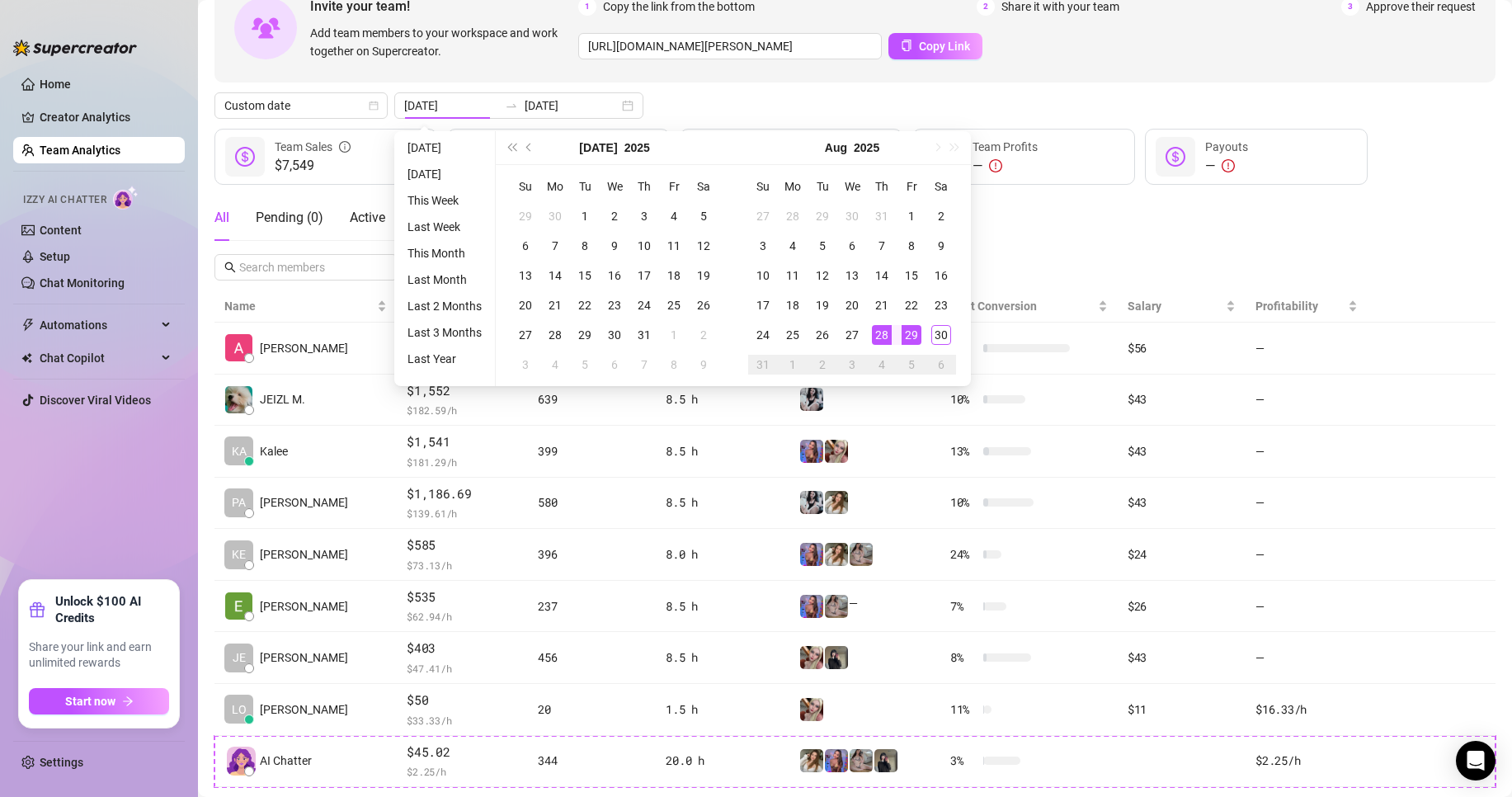
type input "[DATE]"
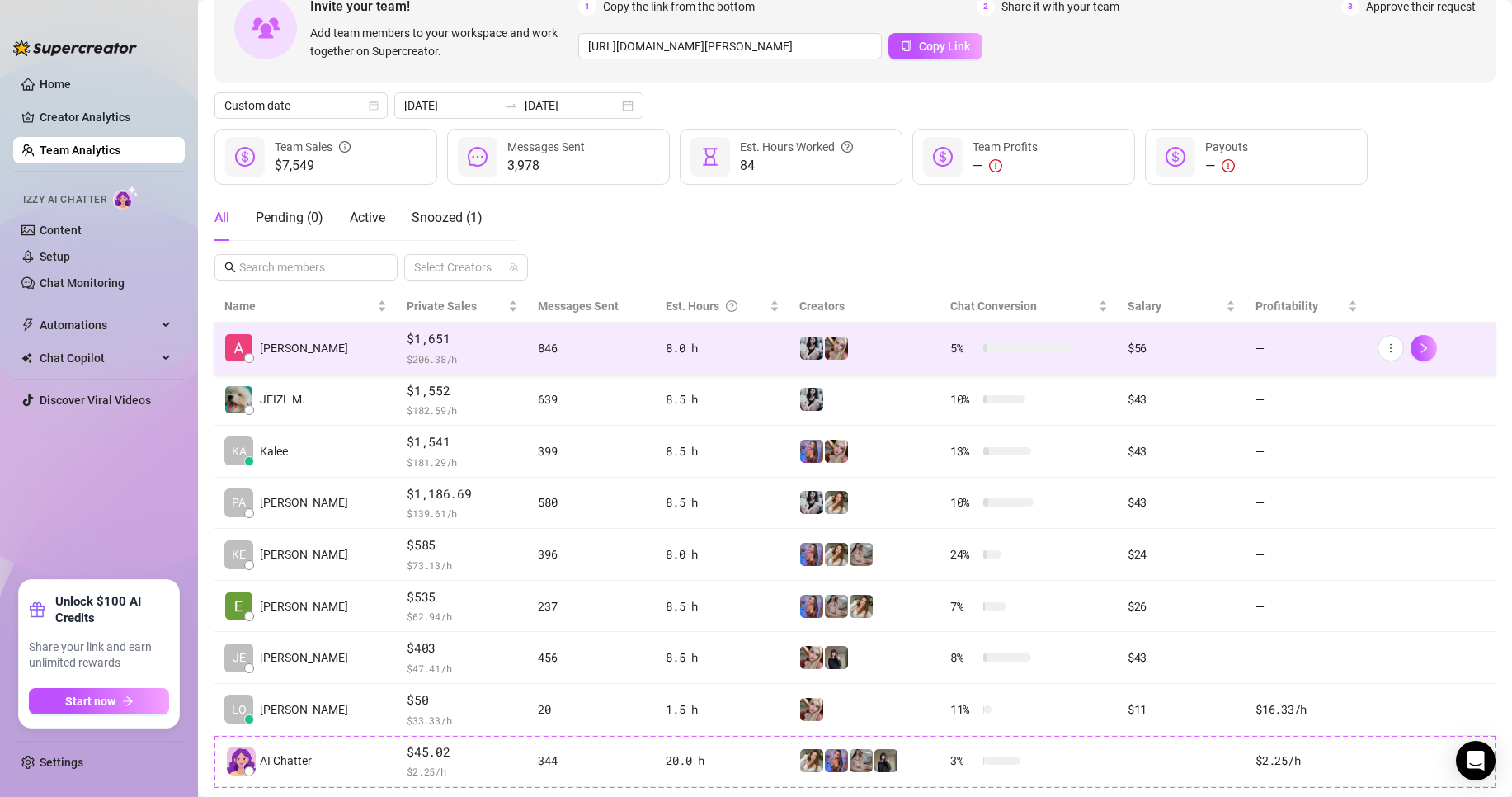
click at [413, 353] on span "$ 206.38 /h" at bounding box center [462, 358] width 111 height 16
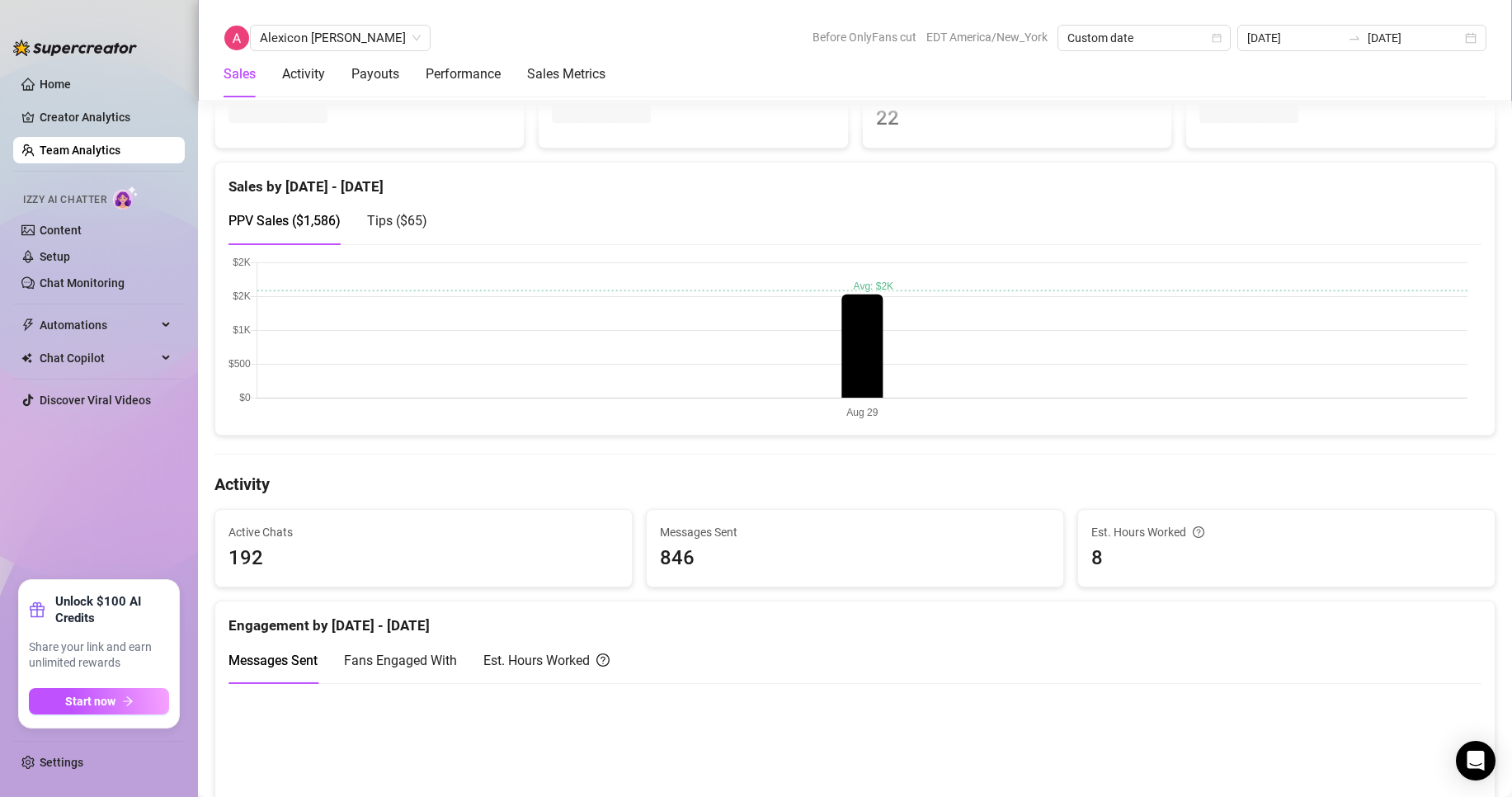
scroll to position [379, 0]
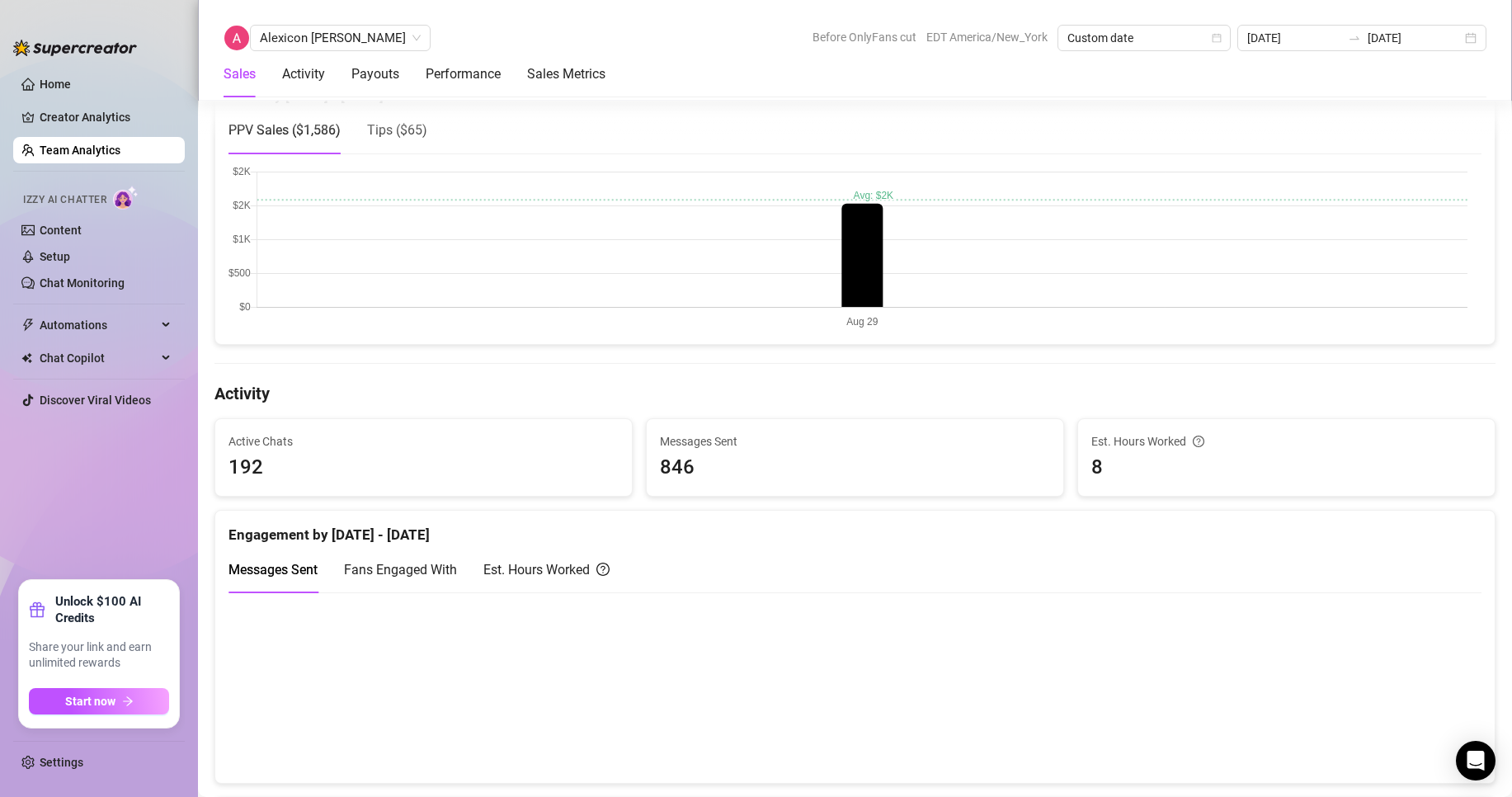
click at [869, 287] on canvas at bounding box center [848, 248] width 1239 height 165
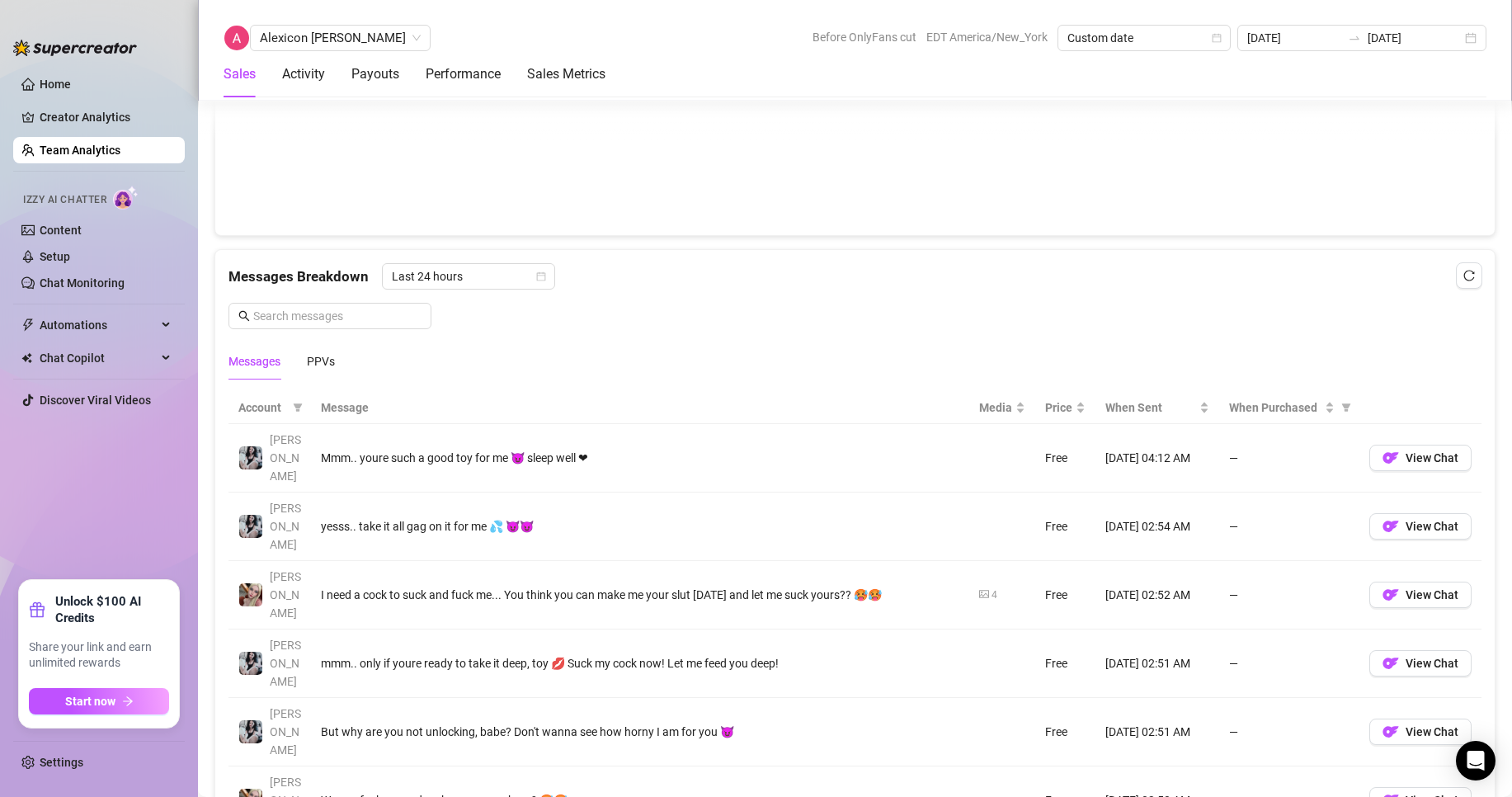
scroll to position [964, 0]
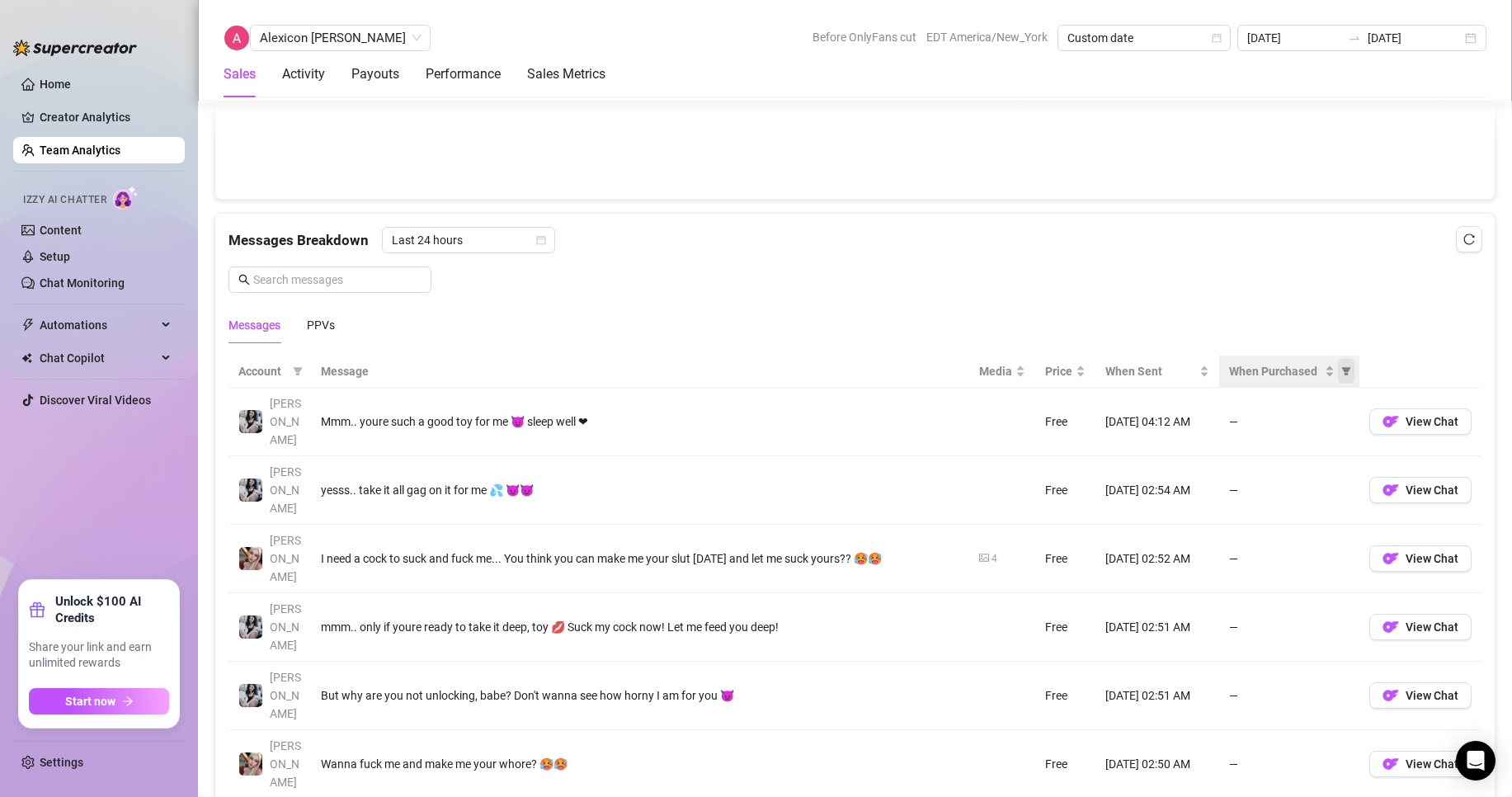
click at [1341, 376] on icon "filter" at bounding box center [1346, 371] width 10 height 10
click at [1279, 436] on span "Purchased" at bounding box center [1281, 429] width 95 height 18
radio input "true"
click at [1312, 486] on button "OK" at bounding box center [1320, 489] width 27 height 20
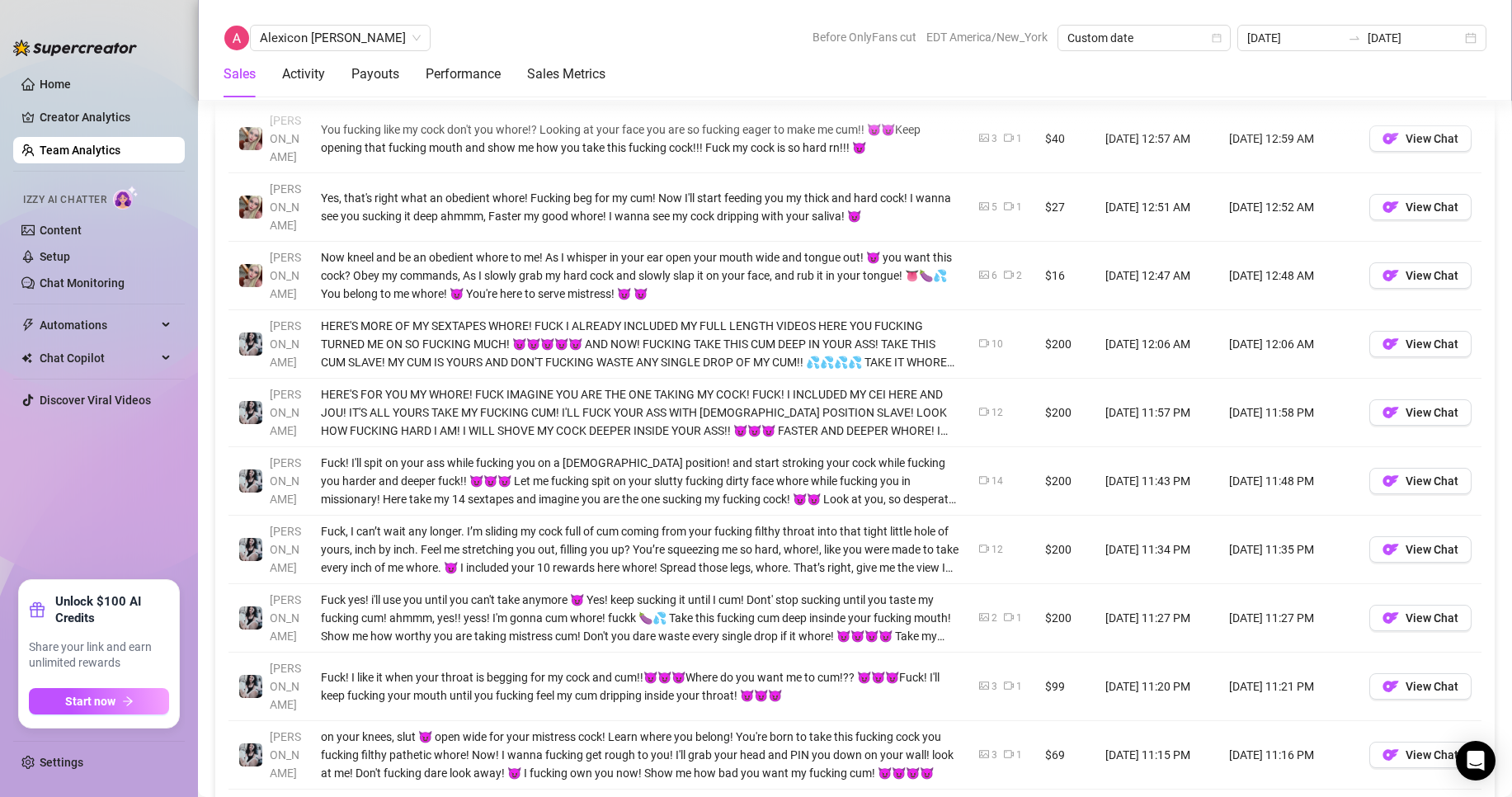
scroll to position [1375, 0]
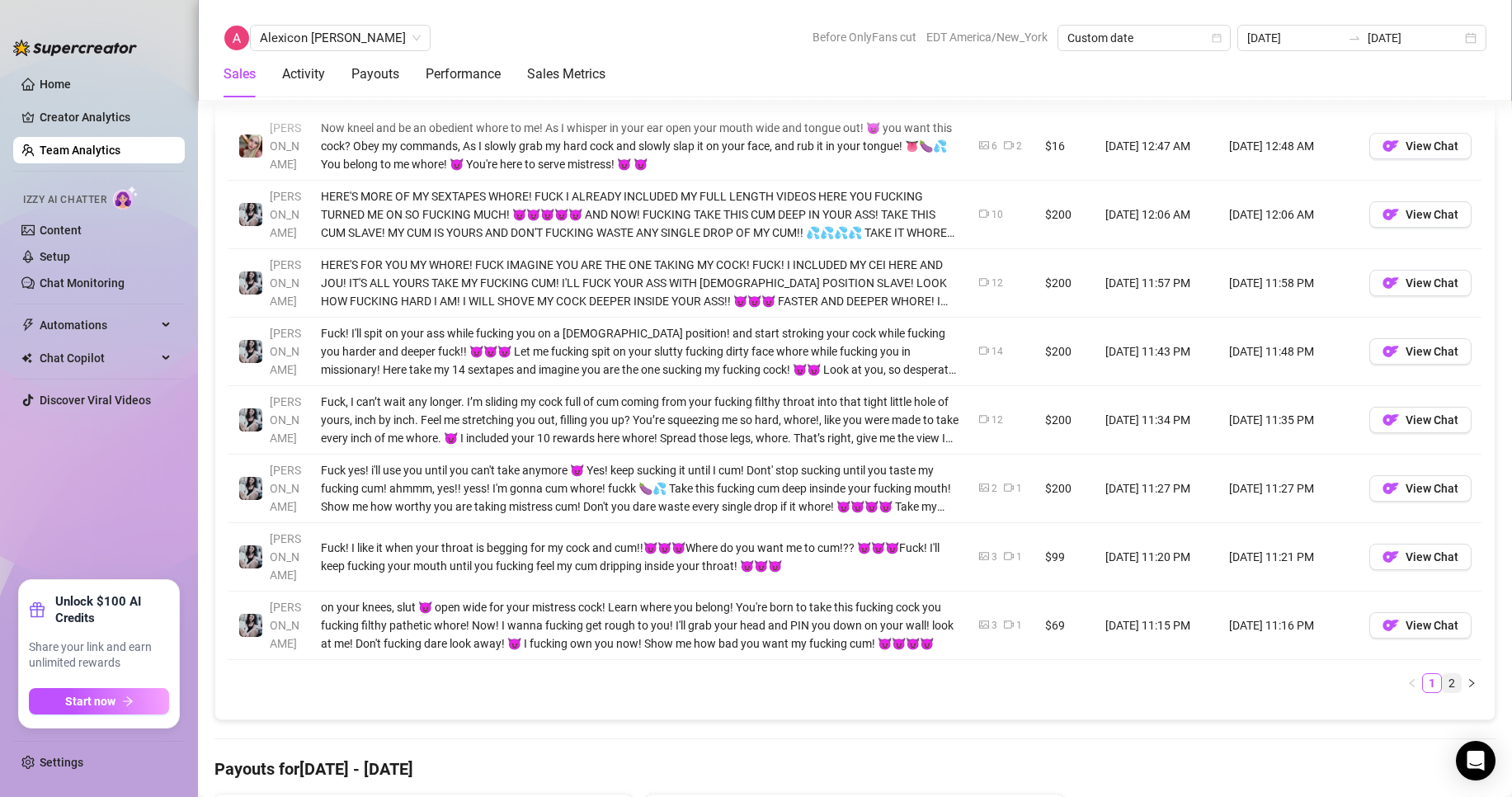
click at [1443, 674] on link "2" at bounding box center [1451, 683] width 18 height 18
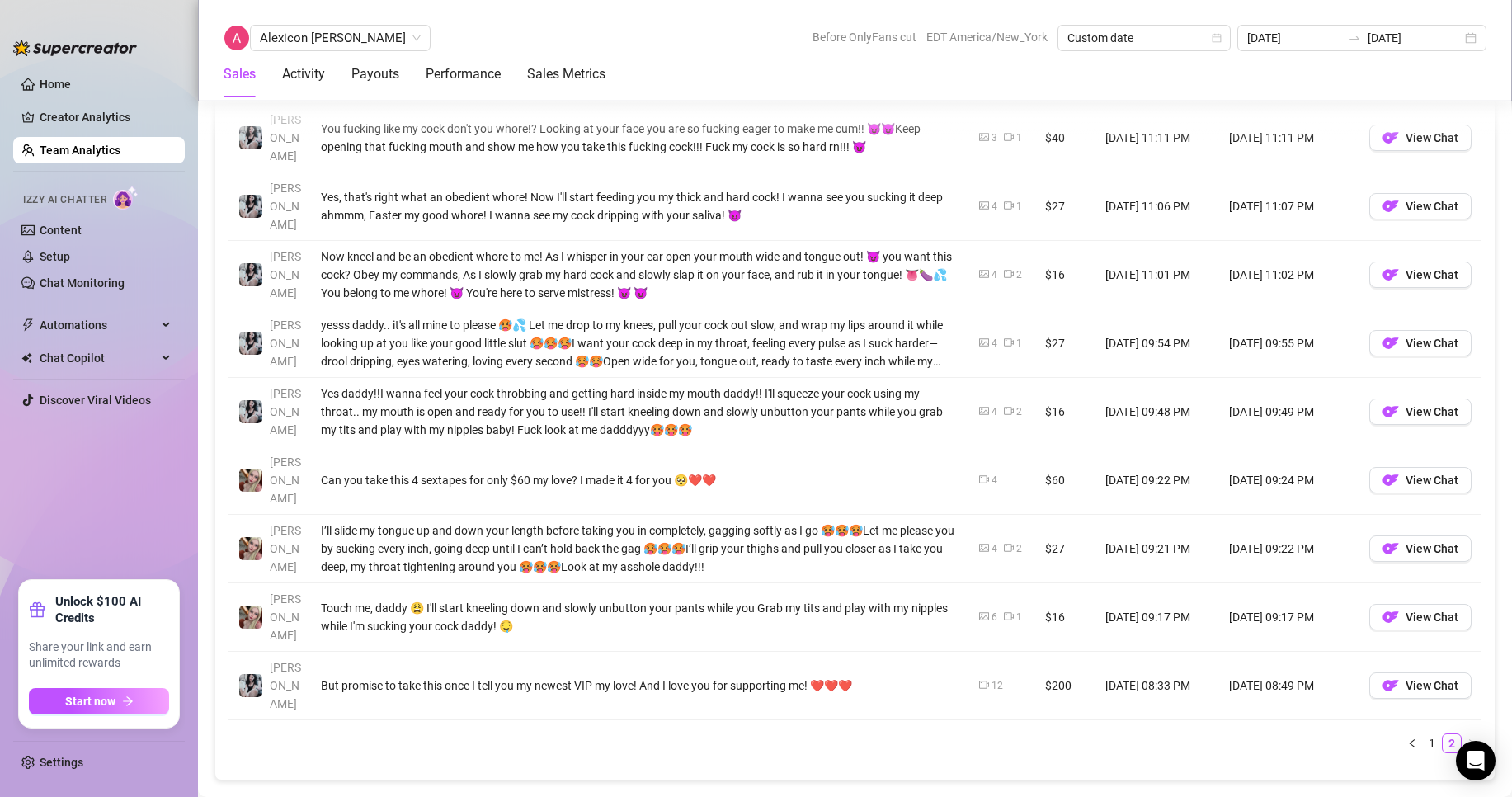
scroll to position [1238, 0]
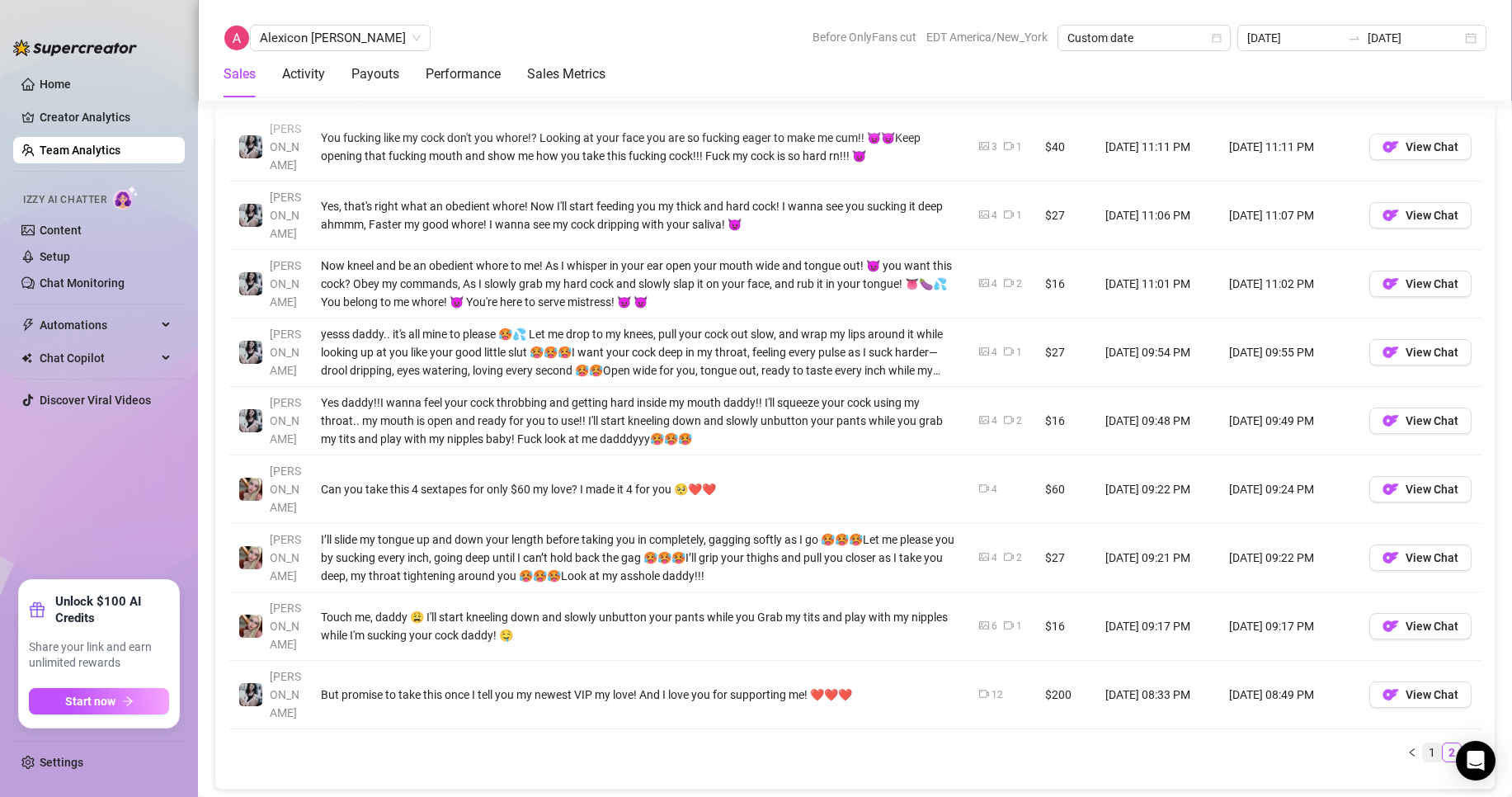
click at [1423, 743] on link "1" at bounding box center [1431, 752] width 18 height 18
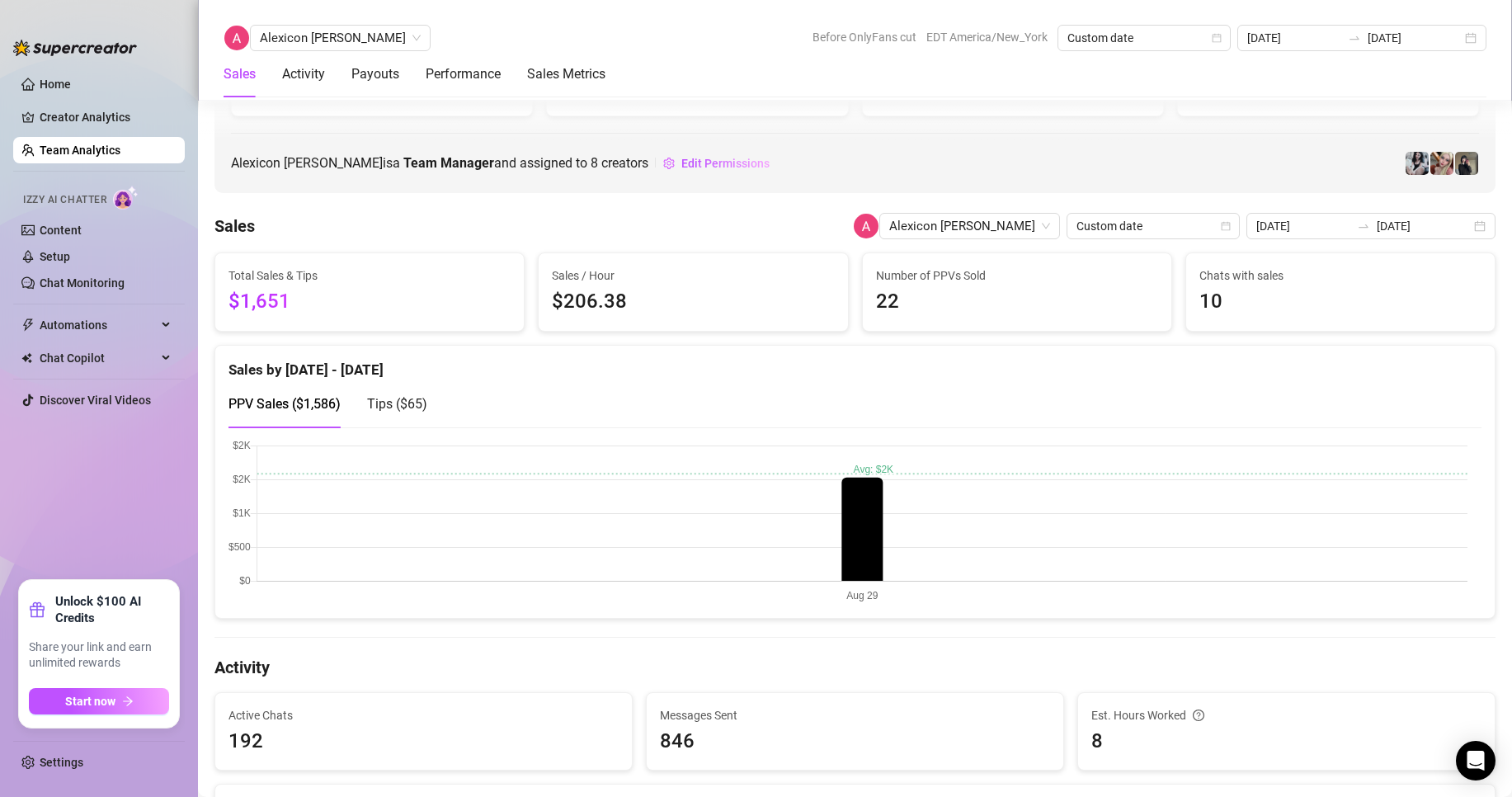
scroll to position [0, 0]
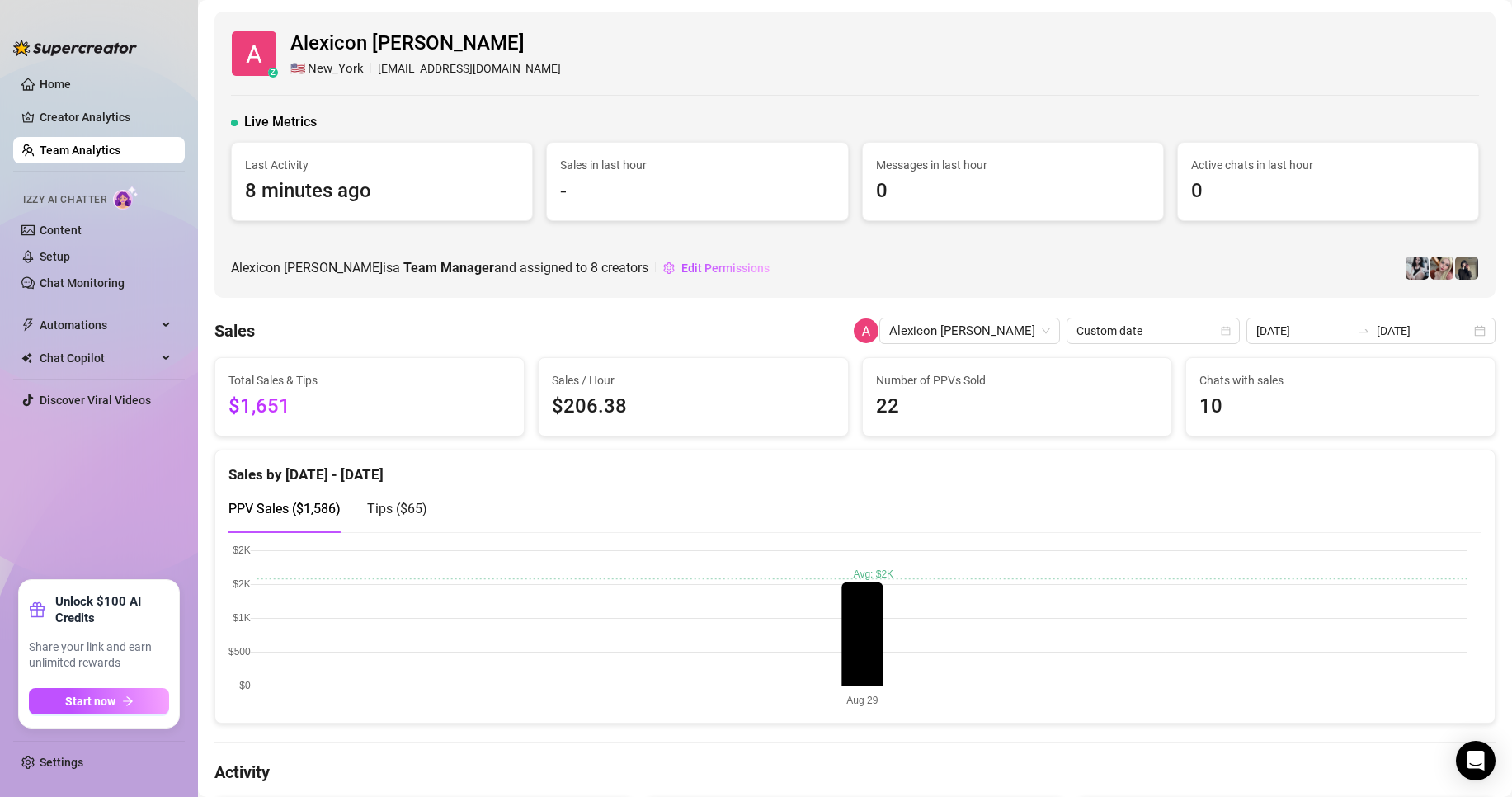
click at [188, 152] on aside "Home Creator Analytics Team Analytics Izzy AI Chatter Content Setup Chat Monito…" at bounding box center [99, 398] width 198 height 797
click at [121, 152] on link "Team Analytics" at bounding box center [80, 150] width 81 height 13
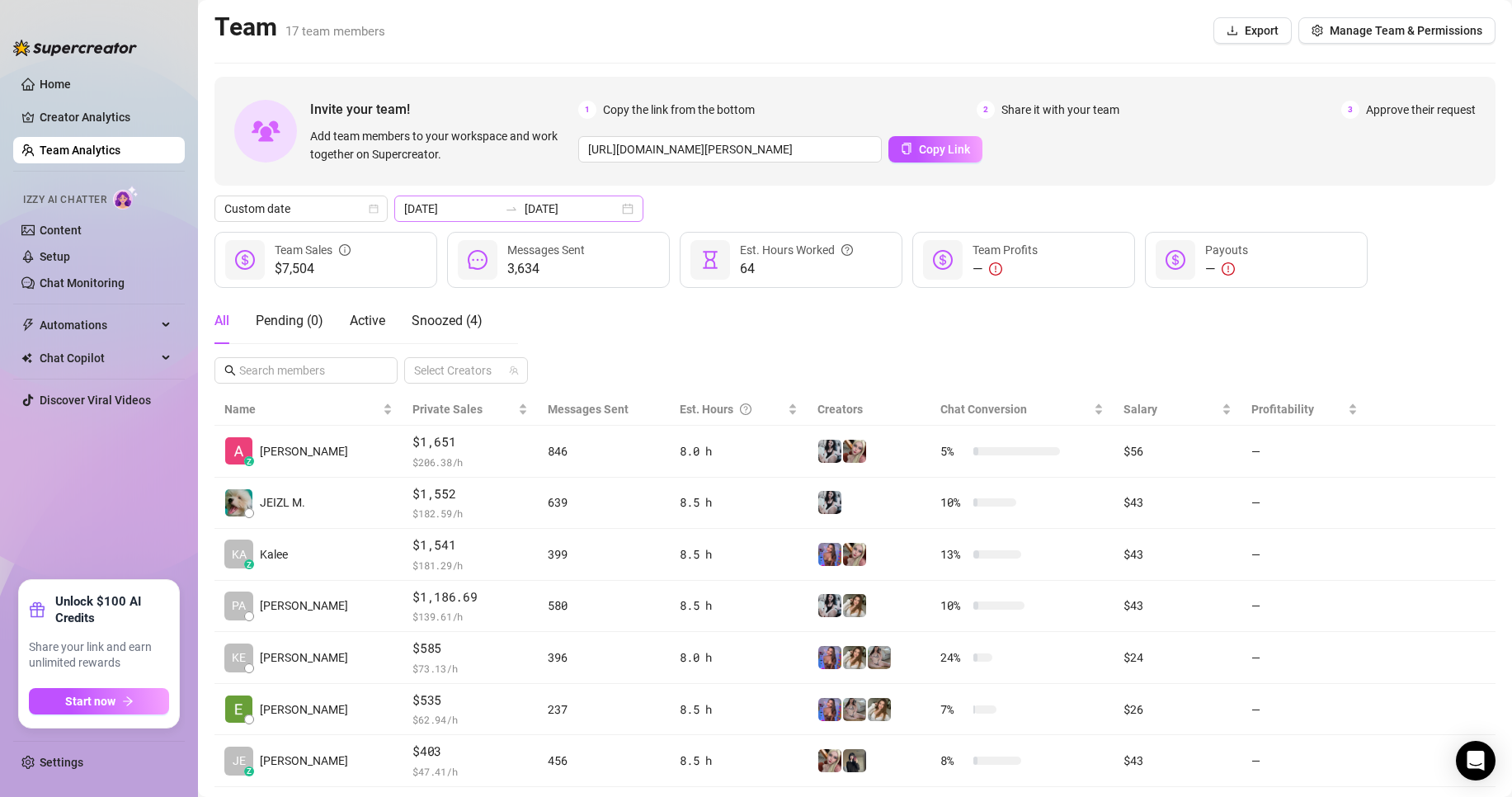
click at [546, 199] on div "[DATE] [DATE]" at bounding box center [518, 209] width 249 height 26
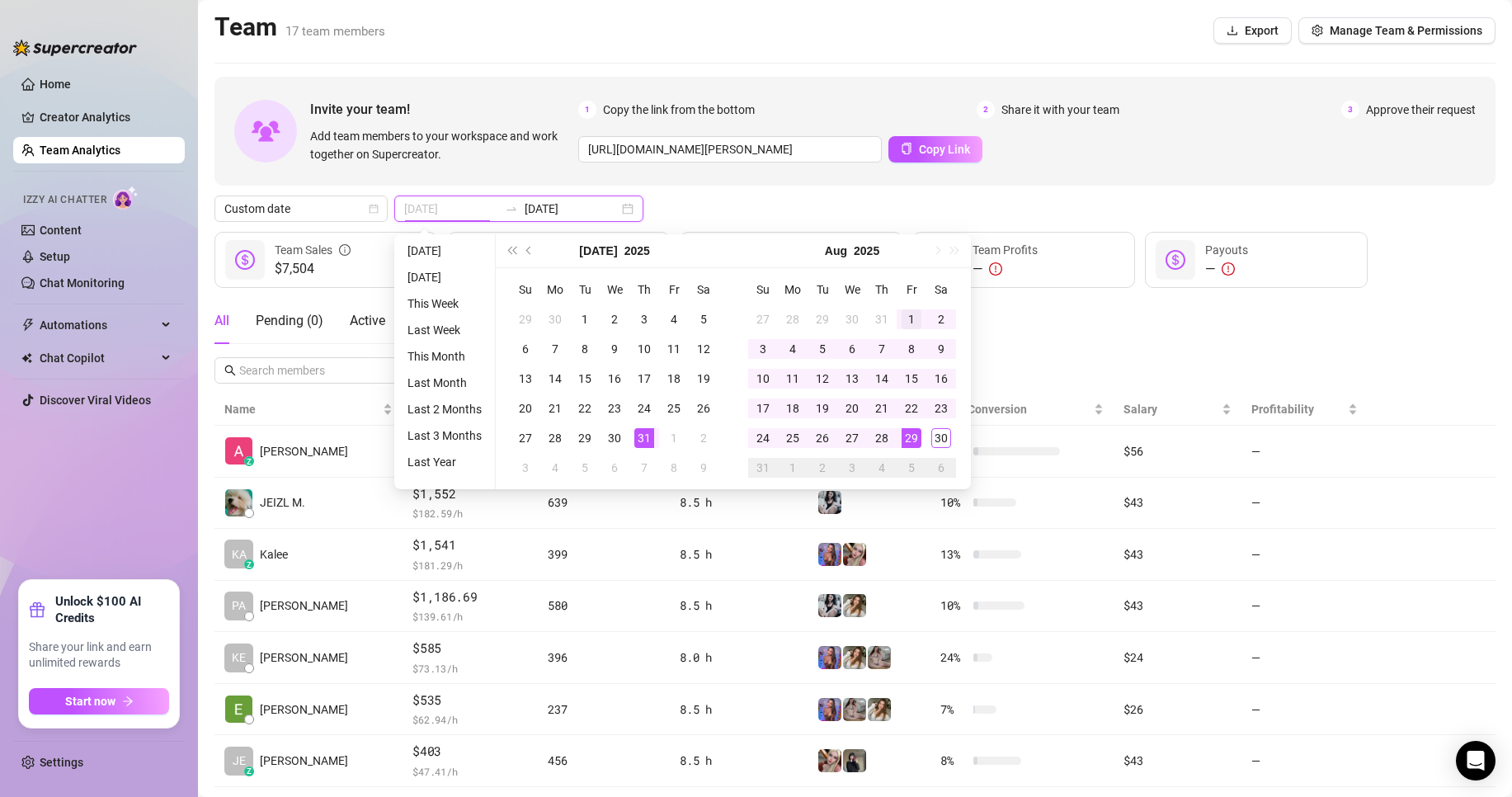
type input "[DATE]"
click at [914, 327] on div "1" at bounding box center [911, 319] width 20 height 20
type input "[DATE]"
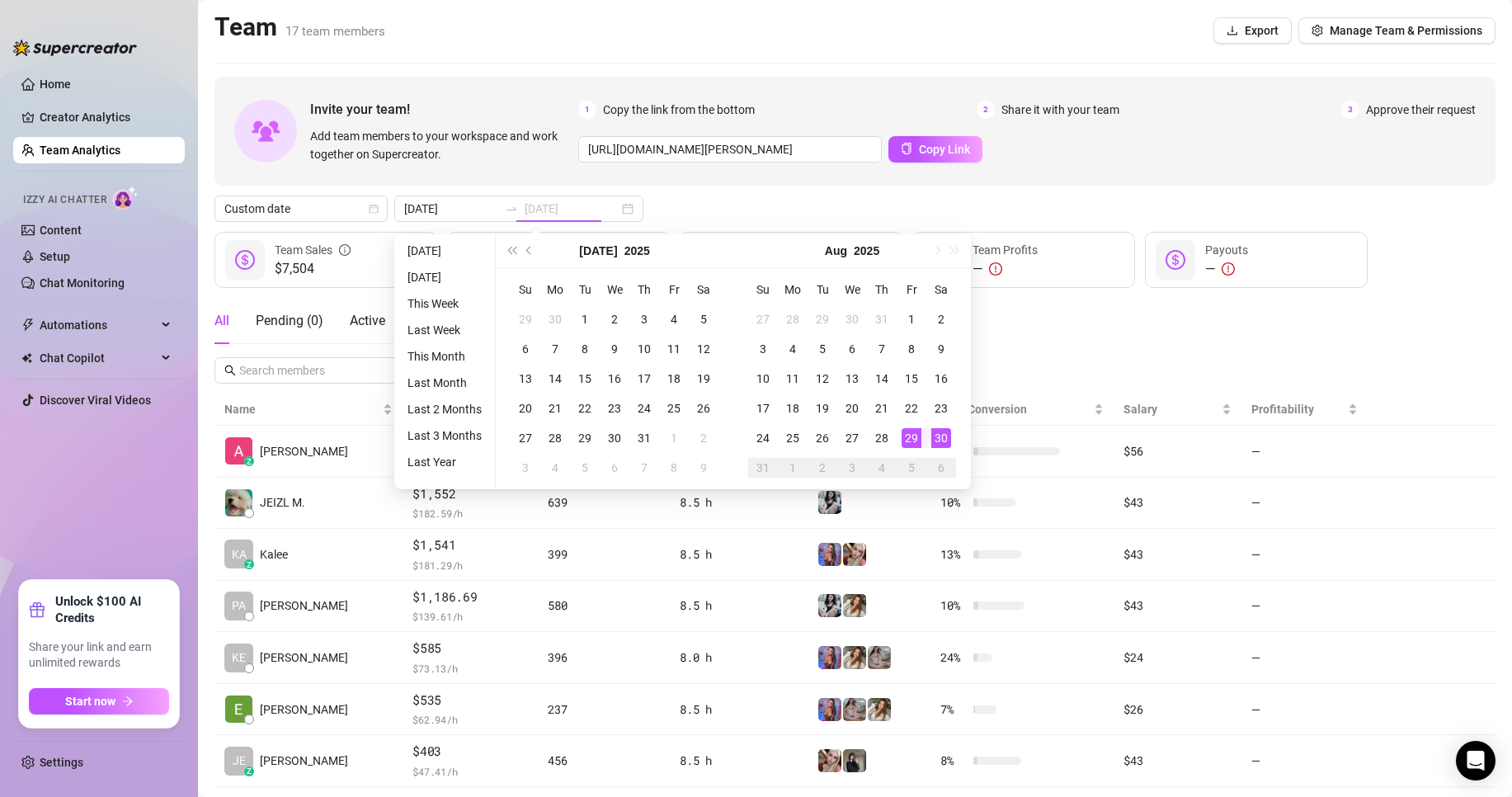
click at [944, 443] on div "30" at bounding box center [941, 438] width 20 height 20
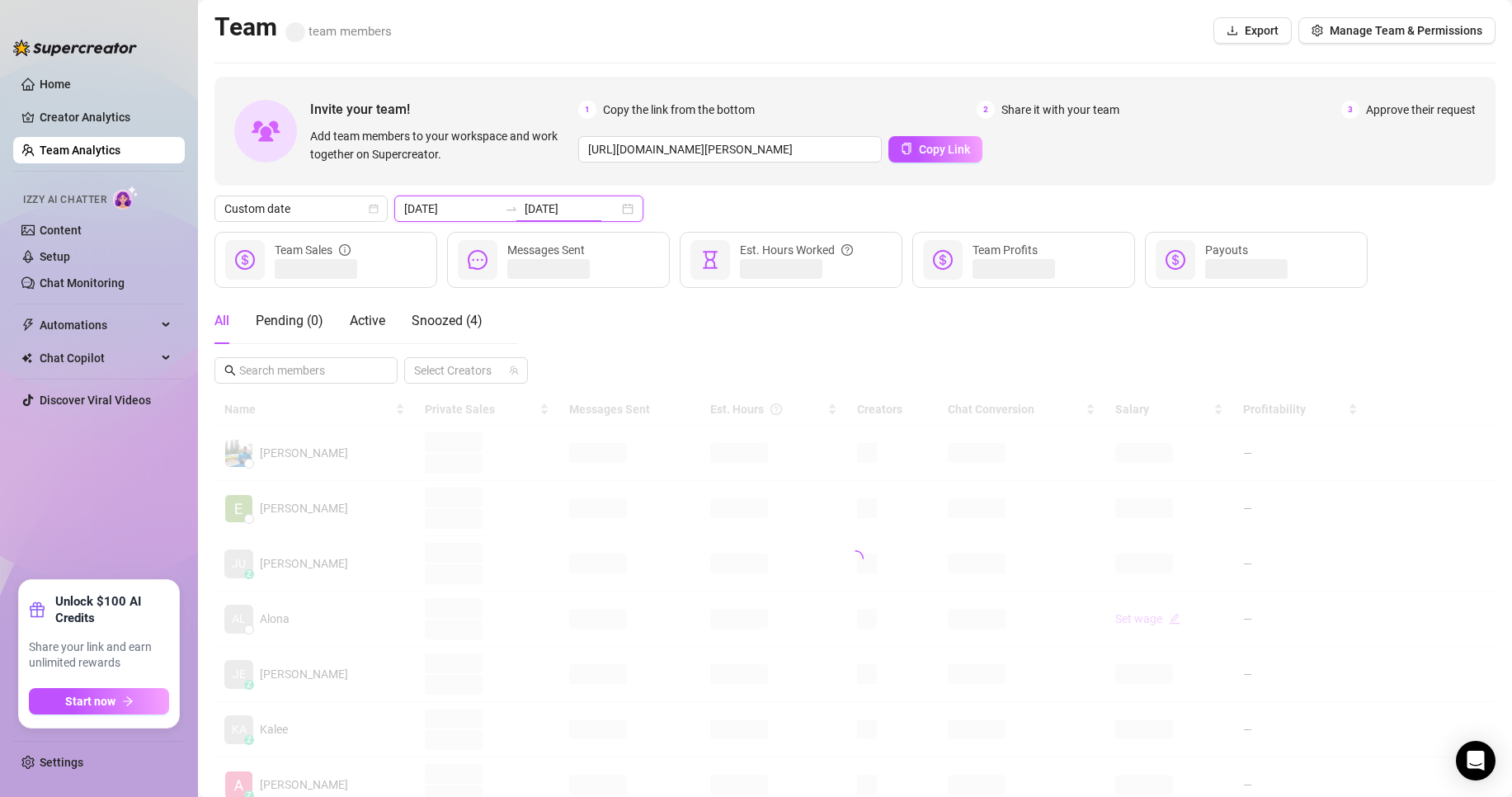
drag, startPoint x: 566, startPoint y: 208, endPoint x: 727, endPoint y: 278, distance: 175.6
click at [566, 208] on input "[DATE]" at bounding box center [571, 208] width 94 height 18
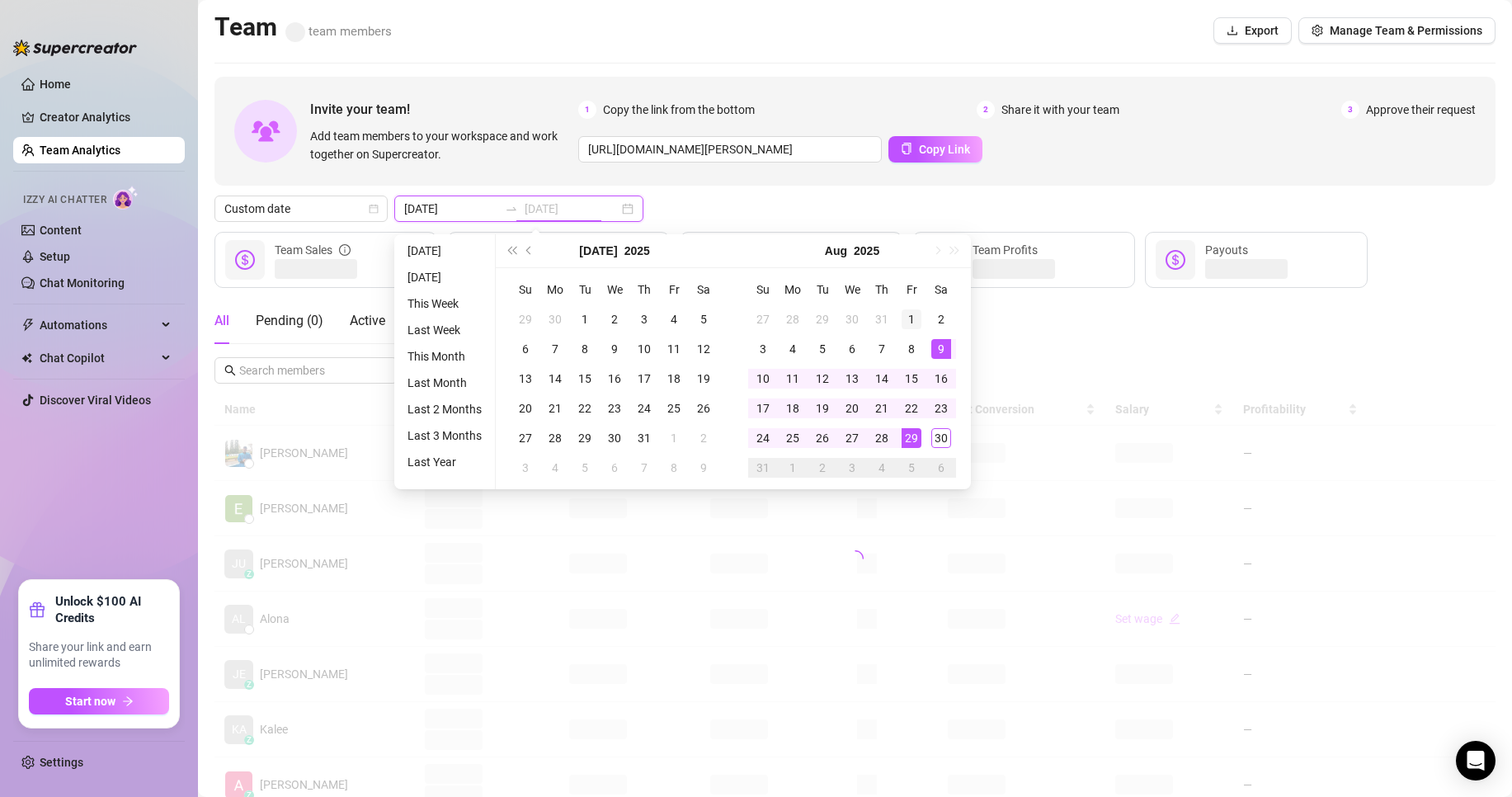
type input "[DATE]"
click at [906, 310] on div "1" at bounding box center [911, 319] width 20 height 20
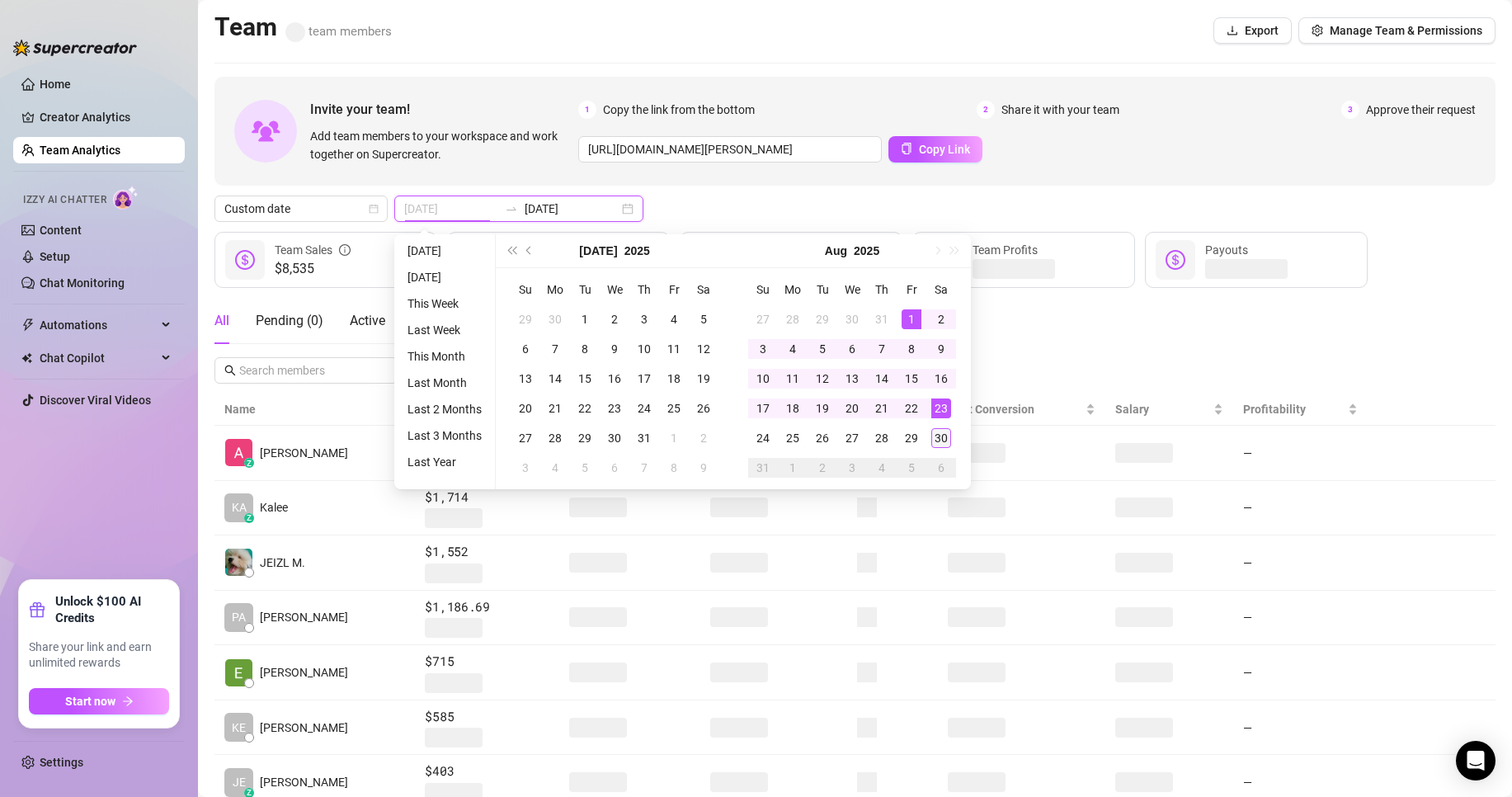
type input "[DATE]"
click at [942, 428] on div "30" at bounding box center [941, 438] width 20 height 20
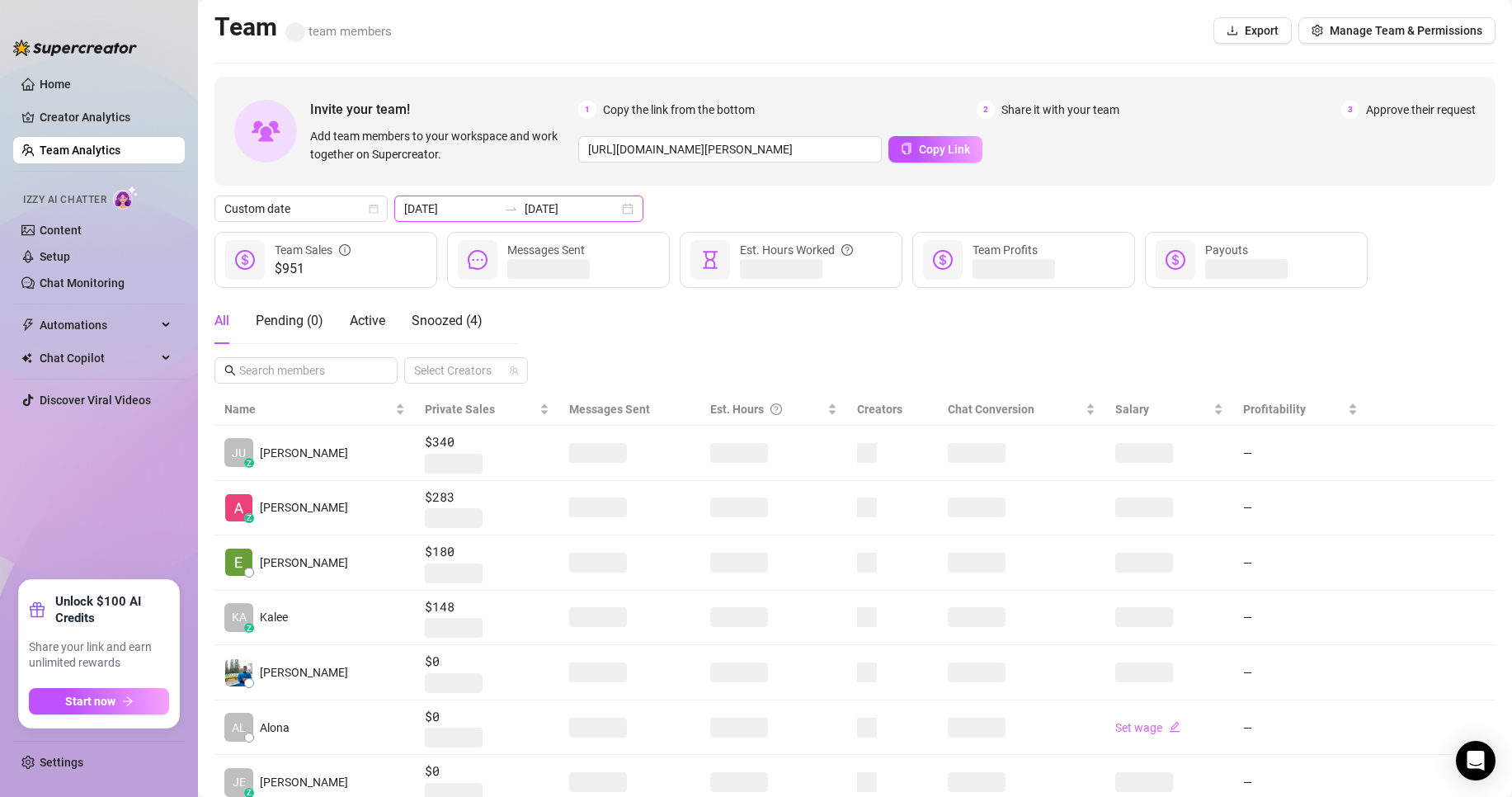
drag, startPoint x: 528, startPoint y: 203, endPoint x: 666, endPoint y: 248, distance: 145.2
click at [528, 203] on input "[DATE]" at bounding box center [571, 208] width 94 height 18
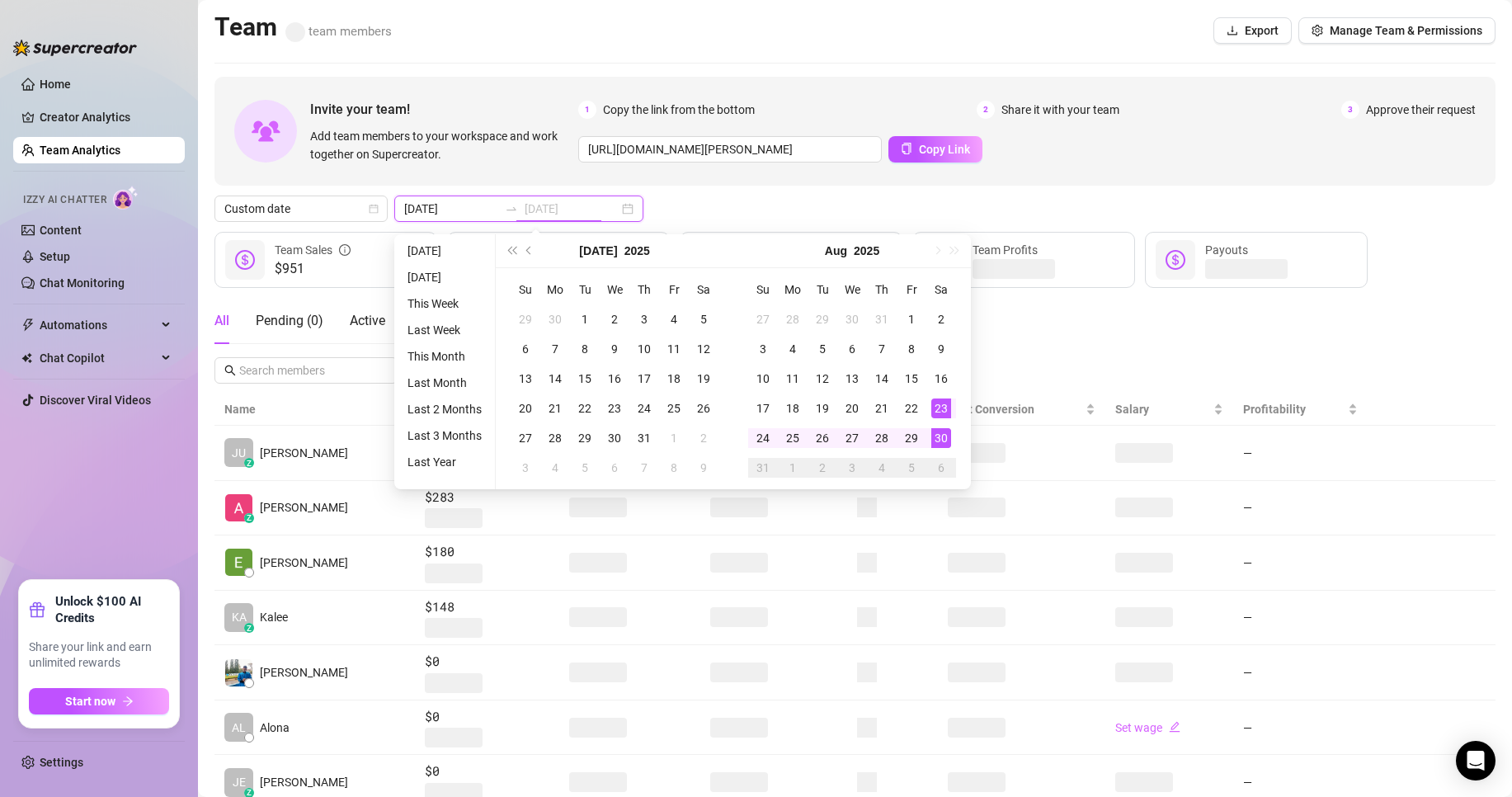
type input "[DATE]"
drag, startPoint x: 945, startPoint y: 434, endPoint x: 938, endPoint y: 427, distance: 9.9
click at [943, 434] on div "30" at bounding box center [941, 438] width 20 height 20
type input "[DATE]"
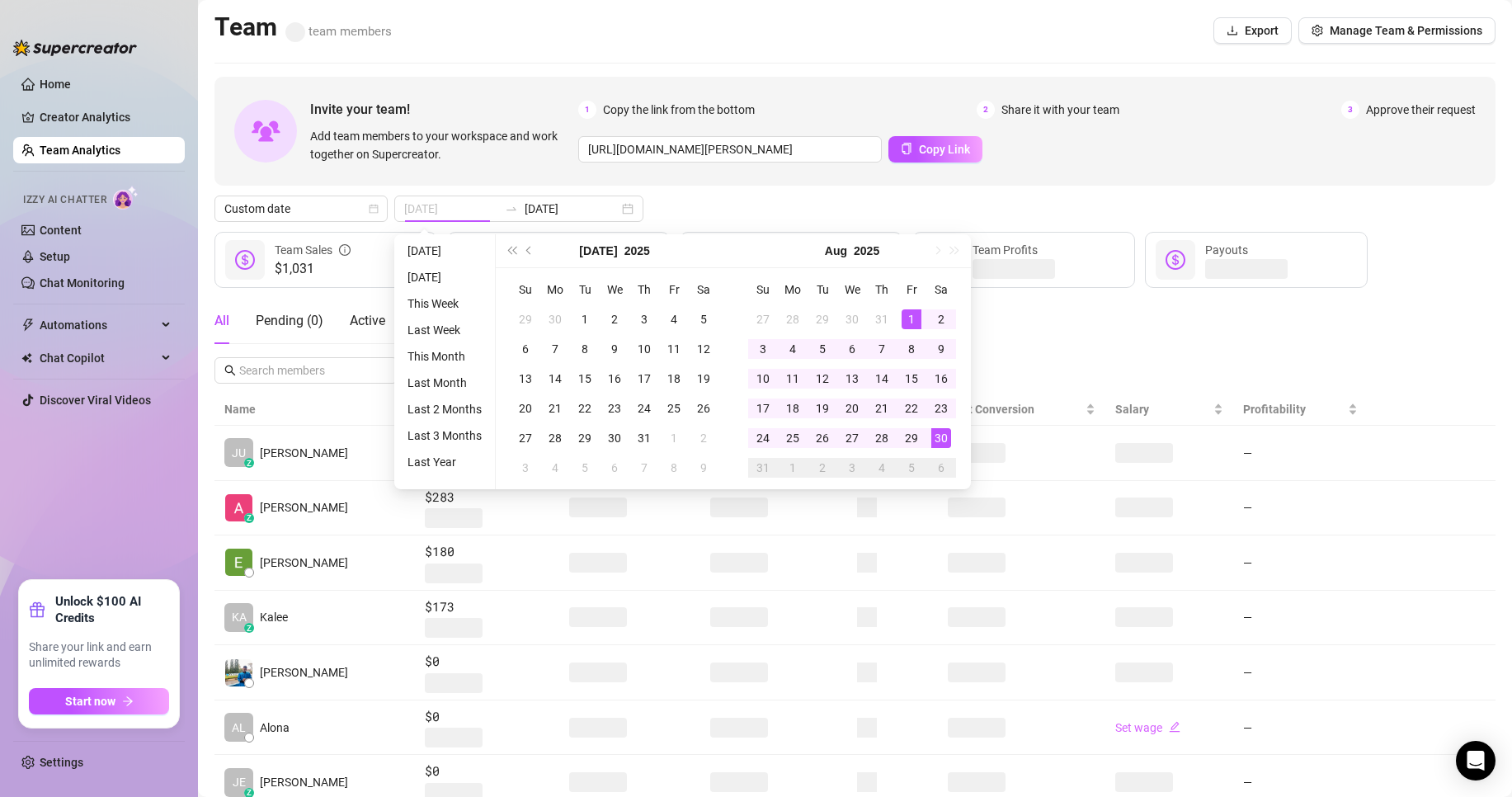
click at [912, 318] on div "1" at bounding box center [911, 319] width 20 height 20
